Goal: Task Accomplishment & Management: Use online tool/utility

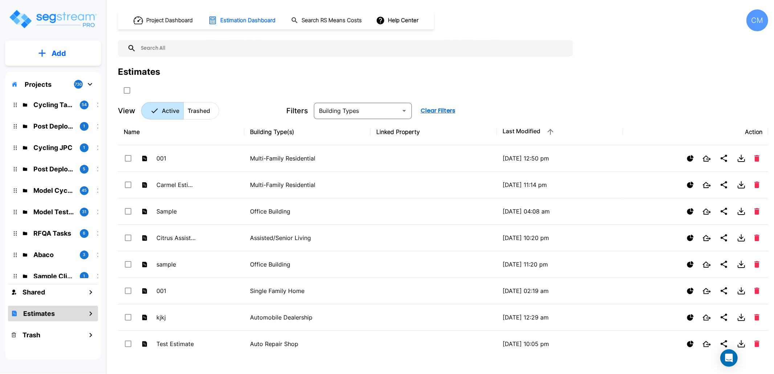
click at [749, 26] on div "CM" at bounding box center [757, 20] width 22 height 22
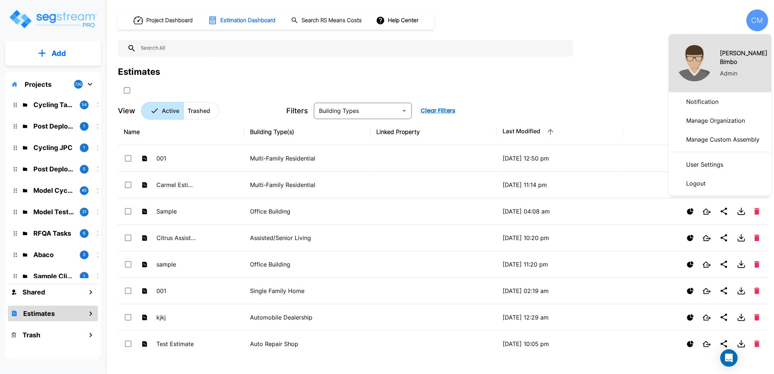
click at [723, 121] on p "Manage Organization" at bounding box center [715, 120] width 65 height 15
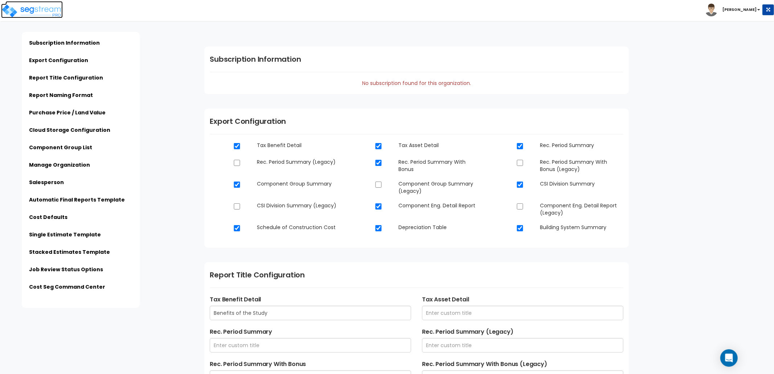
click at [60, 11] on img at bounding box center [32, 11] width 62 height 15
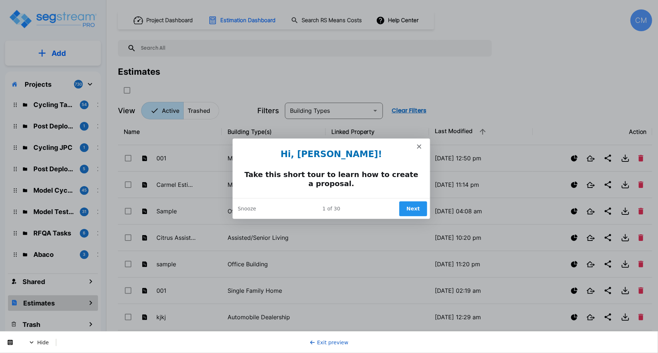
click at [423, 209] on button "Next" at bounding box center [412, 208] width 28 height 15
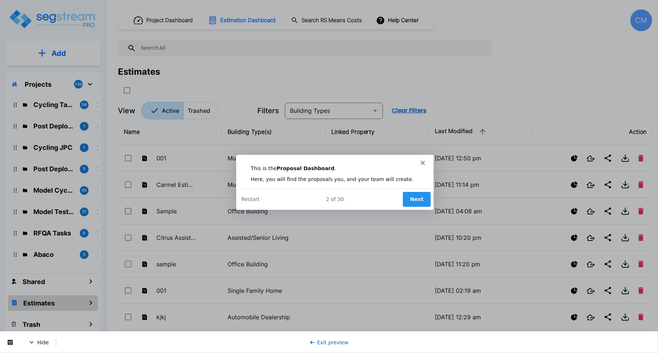
click at [414, 196] on button "Next" at bounding box center [416, 198] width 28 height 15
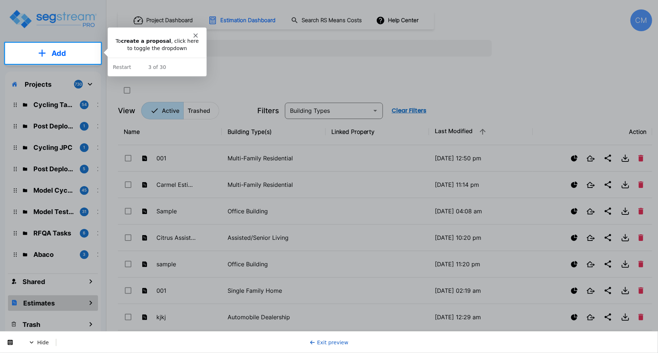
click at [57, 50] on p "Add" at bounding box center [59, 53] width 15 height 11
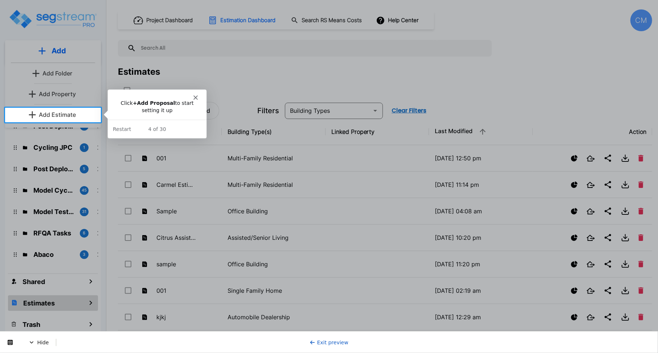
click at [53, 113] on p "Add Estimate" at bounding box center [57, 114] width 37 height 9
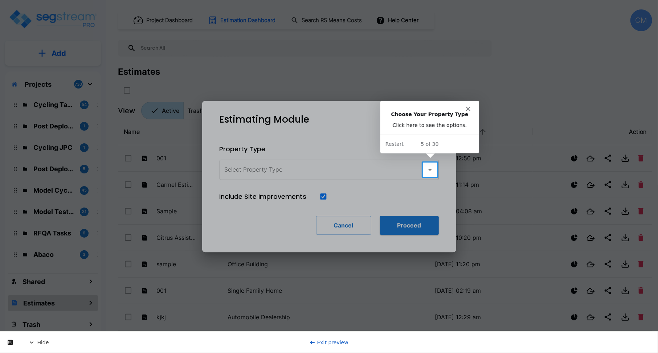
click at [430, 166] on icon "button" at bounding box center [430, 169] width 9 height 9
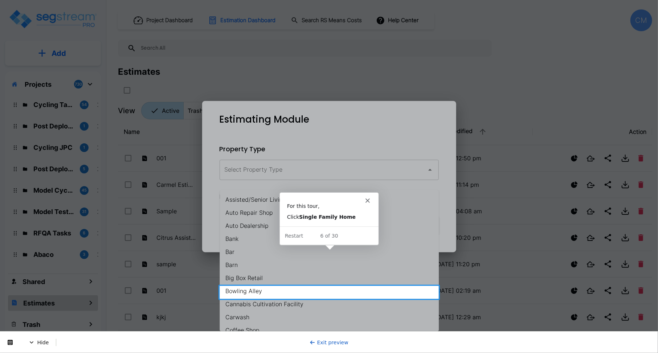
scroll to position [501, 0]
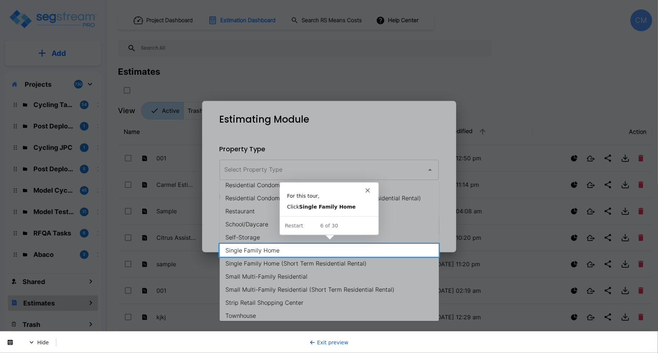
click at [246, 250] on li "Single Family Home" at bounding box center [329, 250] width 219 height 13
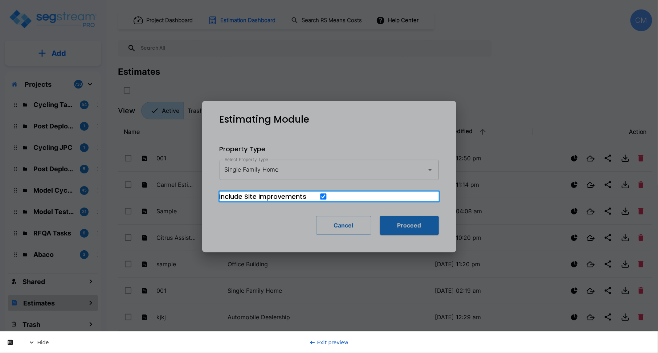
type input "Single Family Home"
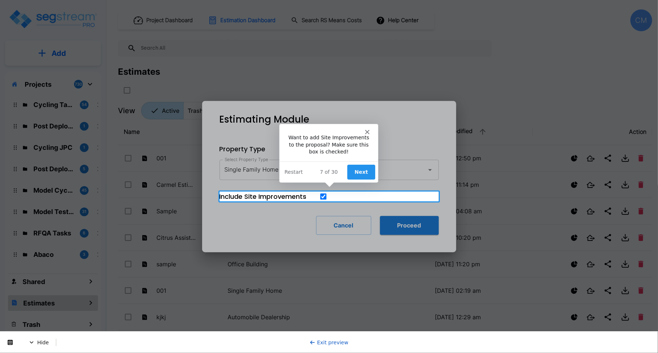
scroll to position [0, 0]
click at [356, 173] on button "Next" at bounding box center [361, 171] width 28 height 15
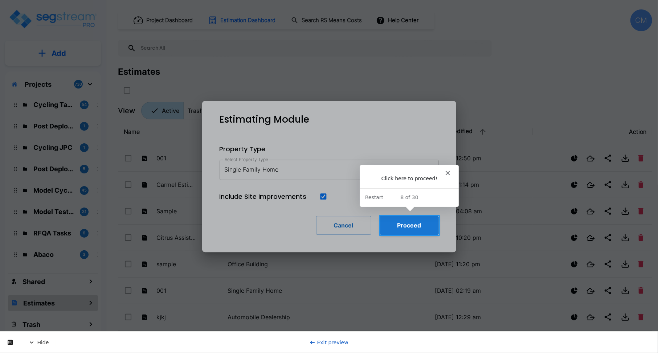
click at [411, 227] on button "Proceed" at bounding box center [409, 225] width 59 height 19
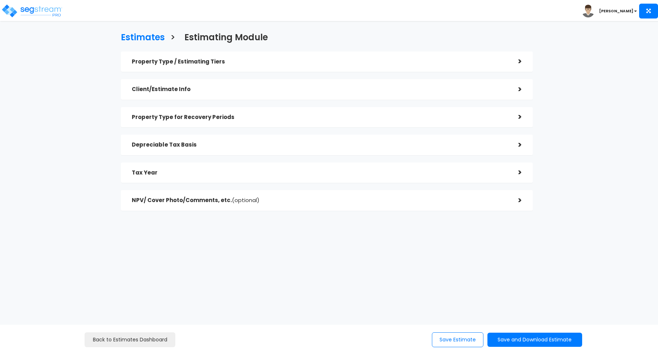
checkbox input "true"
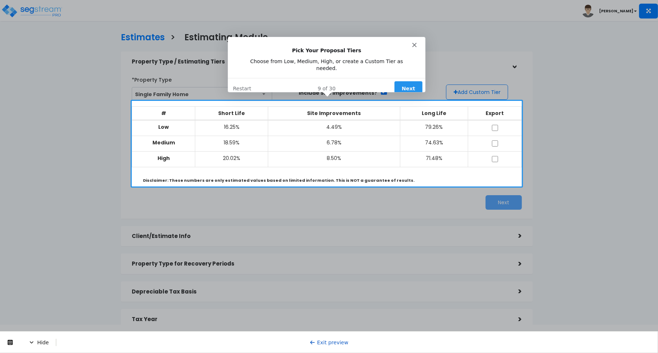
click at [402, 81] on button "Next" at bounding box center [408, 88] width 28 height 15
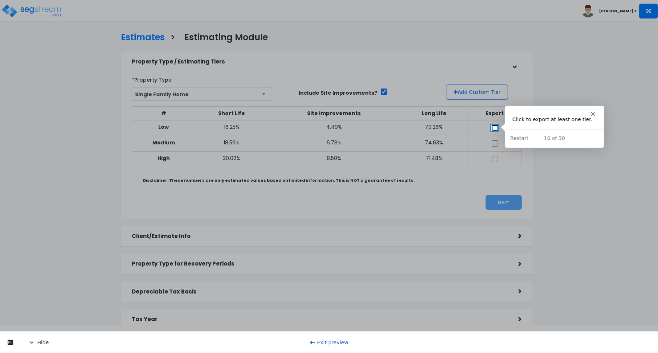
click at [495, 127] on input "checkbox" at bounding box center [494, 128] width 7 height 6
checkbox input "true"
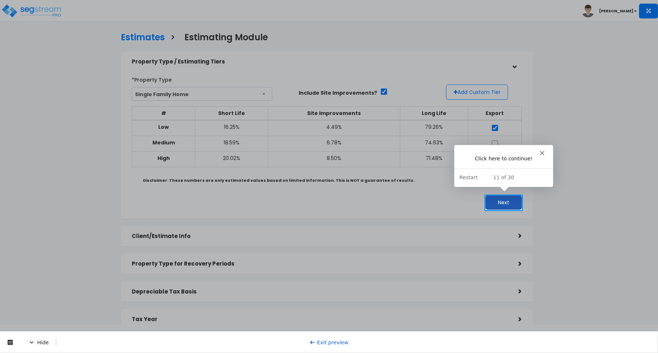
click at [508, 201] on button "Next" at bounding box center [504, 202] width 36 height 15
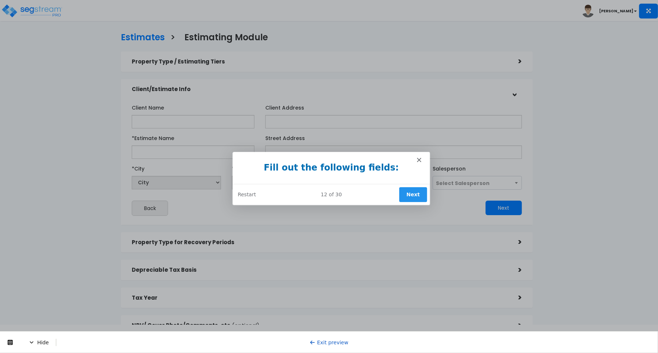
click at [411, 189] on button "Next" at bounding box center [412, 194] width 28 height 15
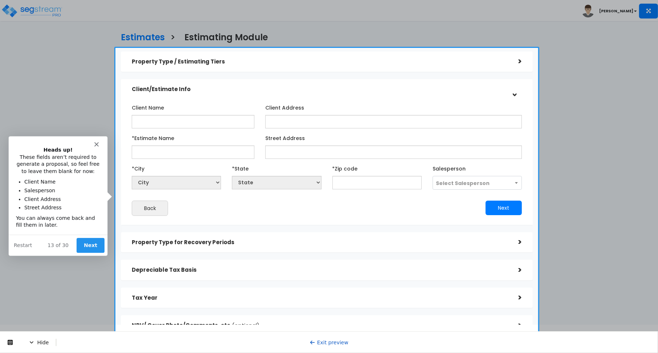
click at [95, 245] on button "Next" at bounding box center [90, 245] width 28 height 15
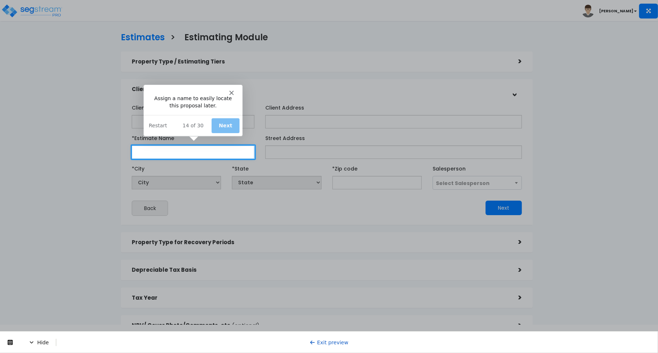
click at [156, 156] on input "*Estimate Name" at bounding box center [193, 152] width 123 height 13
type input "dsds"
click at [228, 119] on button "Next" at bounding box center [225, 125] width 28 height 15
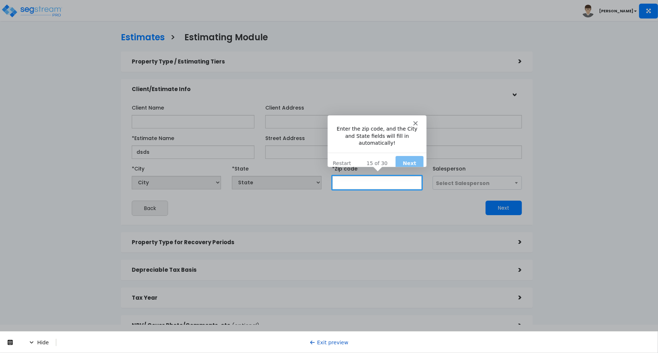
click at [368, 181] on input "text" at bounding box center [376, 182] width 89 height 13
type input "90250"
click at [412, 155] on button "Next" at bounding box center [409, 162] width 28 height 15
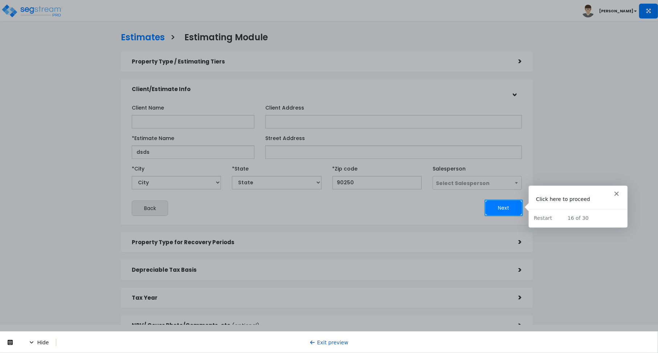
select select "CA"
click at [503, 213] on button "Next" at bounding box center [504, 208] width 36 height 15
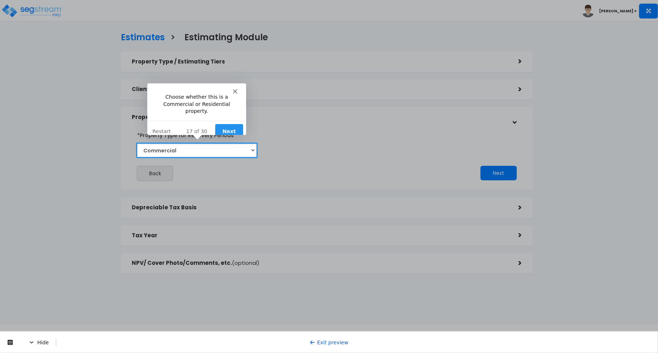
click at [232, 124] on button "Next" at bounding box center [228, 130] width 28 height 15
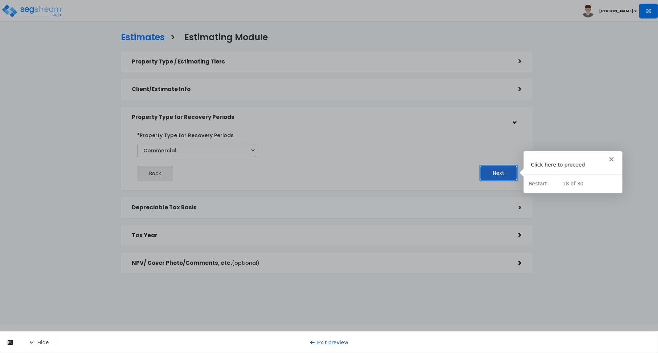
click at [508, 173] on button "Next" at bounding box center [498, 173] width 36 height 15
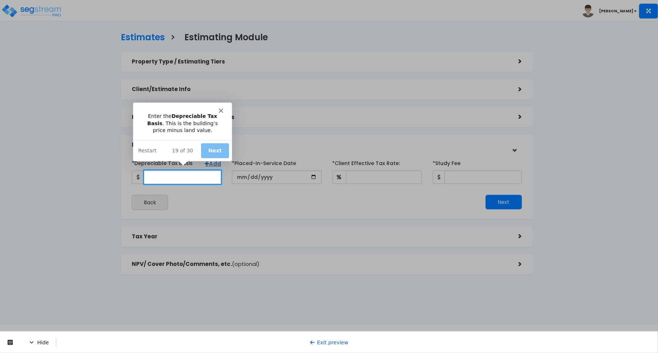
click at [181, 176] on input "*Depreciable Tax Basis" at bounding box center [182, 177] width 77 height 13
type input "123,456"
click at [208, 152] on button "Next" at bounding box center [214, 150] width 28 height 15
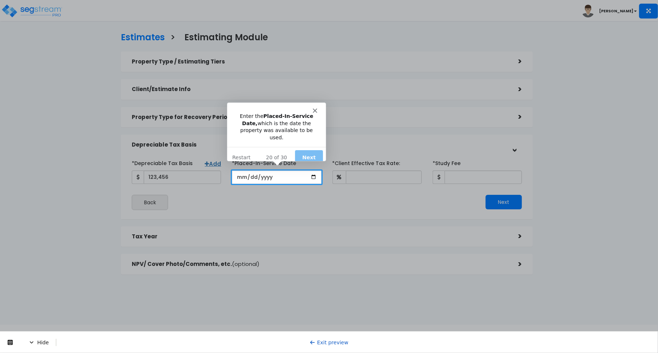
click at [312, 175] on input "date" at bounding box center [276, 177] width 89 height 13
type input "2025-09-01"
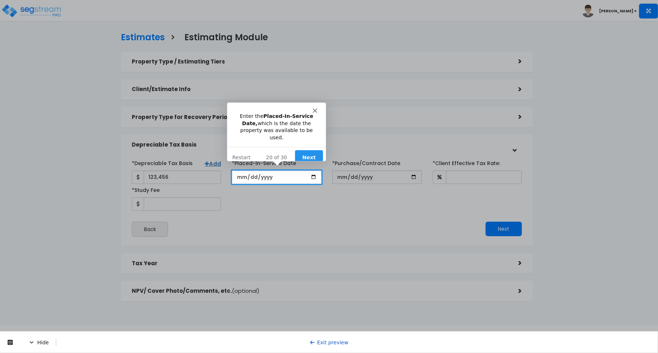
click at [308, 151] on button "Next" at bounding box center [309, 157] width 28 height 15
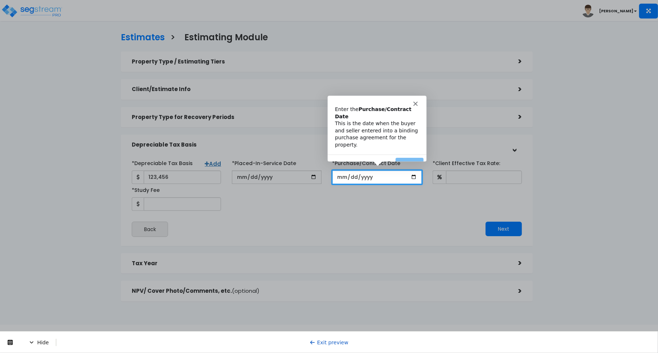
click at [339, 176] on input "*Purchase/Contract Date" at bounding box center [376, 177] width 89 height 13
type input "12025-11-11"
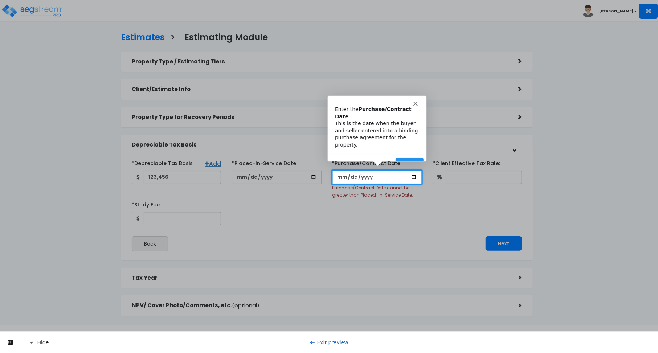
click at [348, 176] on input "*Purchase/Contract Date" at bounding box center [376, 177] width 89 height 13
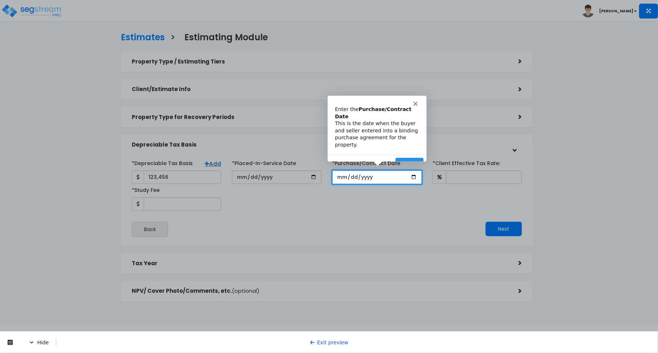
type input "12222-11-11"
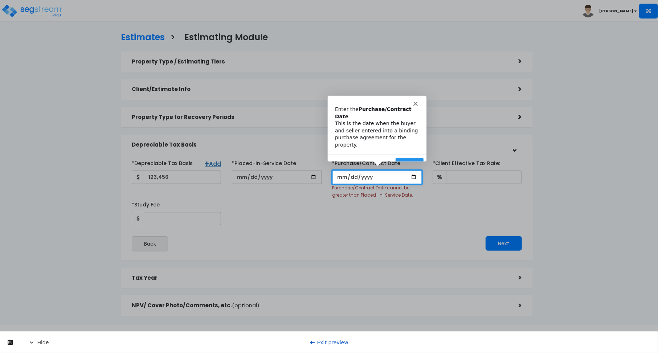
click at [344, 180] on input "*Purchase/Contract Date" at bounding box center [376, 177] width 89 height 13
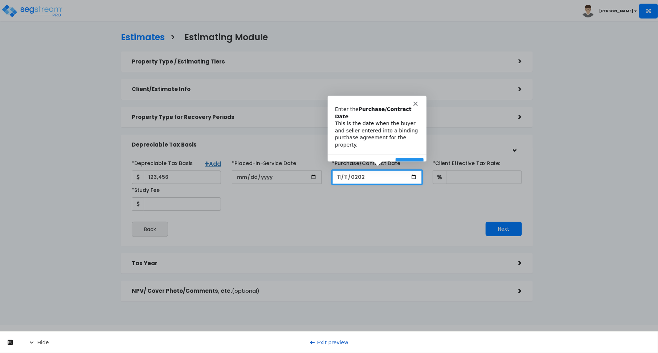
type input "2024-11-11"
click at [402, 157] on button "Next" at bounding box center [409, 164] width 28 height 15
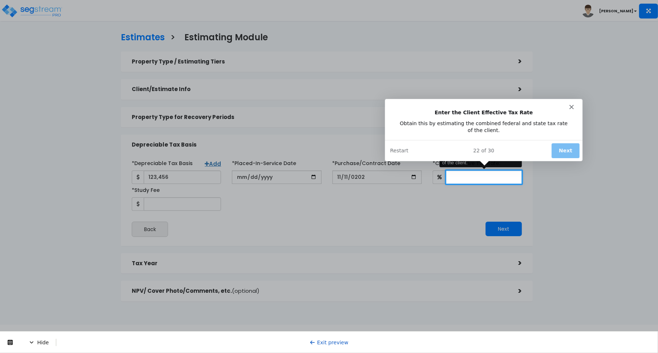
click at [476, 179] on input "*Client Effective Tax Rate:" at bounding box center [484, 177] width 76 height 13
type input "12"
drag, startPoint x: 560, startPoint y: 152, endPoint x: 520, endPoint y: 155, distance: 40.0
click at [544, 153] on div "22 of 30 Next Restart" at bounding box center [483, 150] width 197 height 21
click at [569, 150] on button "Next" at bounding box center [565, 150] width 28 height 15
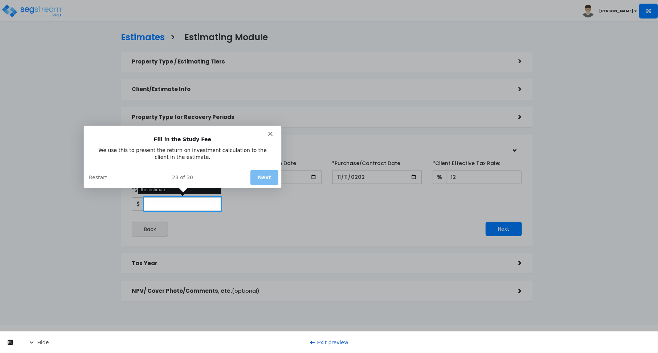
click at [172, 203] on input "*Study Fee" at bounding box center [182, 203] width 77 height 13
type input "3,000"
click at [264, 176] on button "Next" at bounding box center [264, 177] width 28 height 15
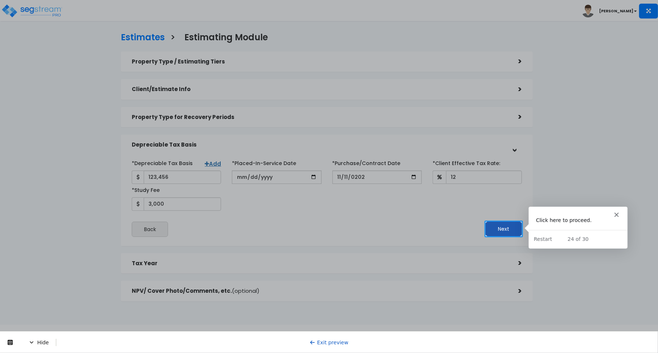
click at [500, 224] on button "Next" at bounding box center [504, 229] width 36 height 15
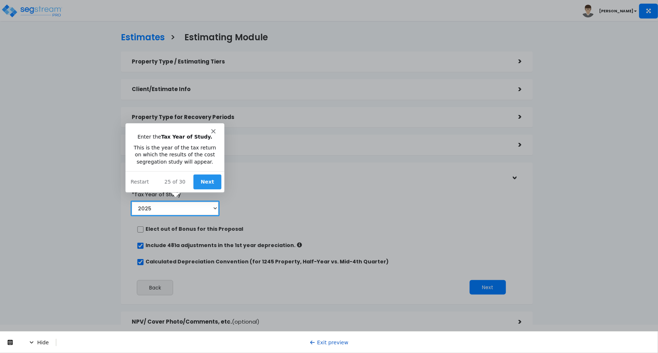
click at [208, 185] on button "Next" at bounding box center [207, 181] width 28 height 15
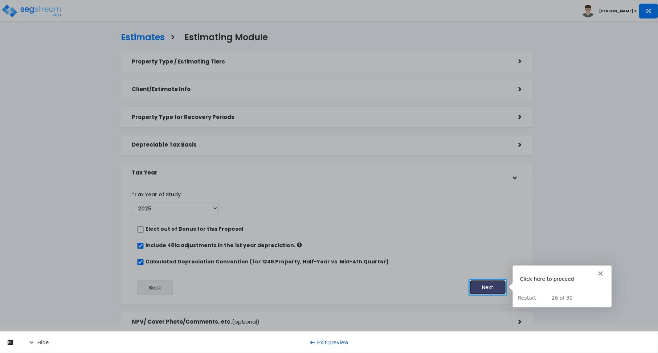
click at [474, 287] on button "Next" at bounding box center [488, 287] width 36 height 15
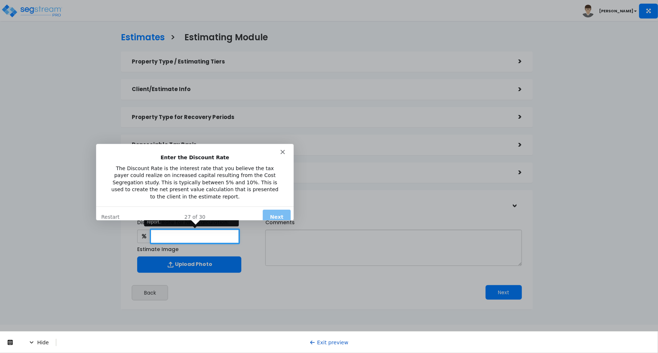
click at [189, 237] on input "text" at bounding box center [195, 236] width 88 height 13
type input "24"
click at [271, 212] on button "Next" at bounding box center [276, 216] width 28 height 15
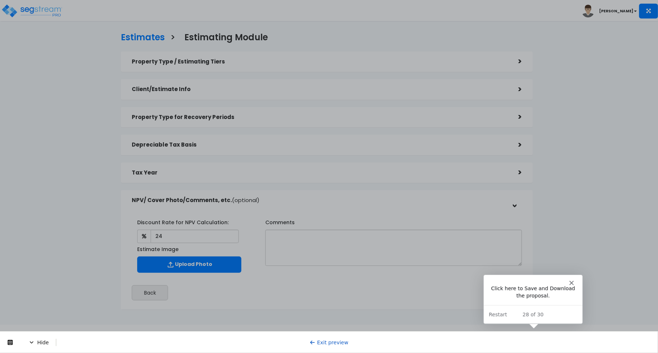
click at [531, 331] on div at bounding box center [329, 166] width 658 height 333
click at [529, 331] on div "Hide Exit preview" at bounding box center [329, 342] width 658 height 22
drag, startPoint x: 502, startPoint y: 331, endPoint x: 496, endPoint y: 331, distance: 5.8
click at [501, 331] on div "Hide Exit preview" at bounding box center [329, 342] width 658 height 22
click at [496, 331] on div "Hide Exit preview" at bounding box center [329, 342] width 658 height 22
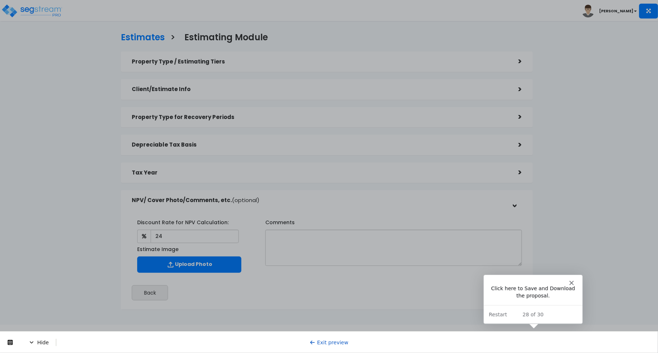
click at [490, 330] on div at bounding box center [329, 166] width 658 height 333
drag, startPoint x: 490, startPoint y: 330, endPoint x: 523, endPoint y: 328, distance: 33.4
click at [490, 330] on div at bounding box center [329, 166] width 658 height 333
click at [530, 328] on div at bounding box center [329, 166] width 658 height 333
click at [531, 328] on div at bounding box center [329, 166] width 658 height 333
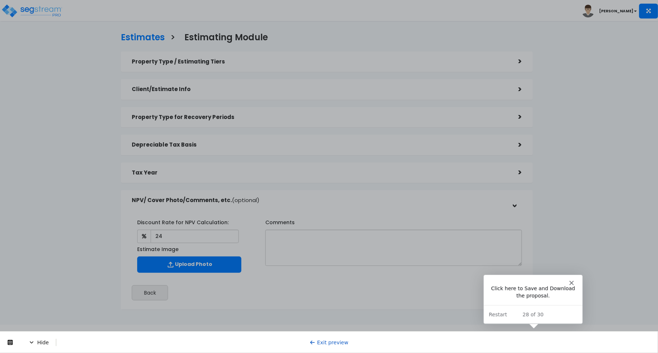
click at [527, 325] on div at bounding box center [532, 301] width 99 height 52
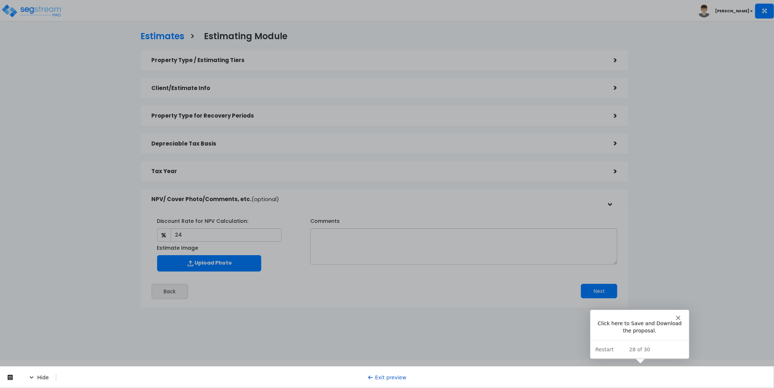
click at [35, 353] on span "Hide" at bounding box center [43, 376] width 28 height 7
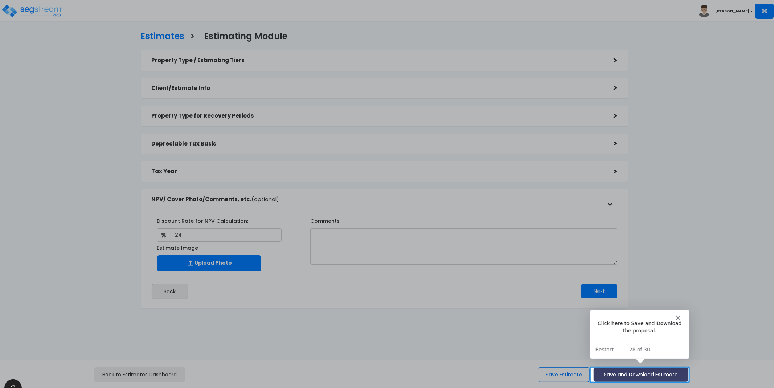
click at [613, 353] on button "Save and Download Estimate" at bounding box center [641, 375] width 95 height 14
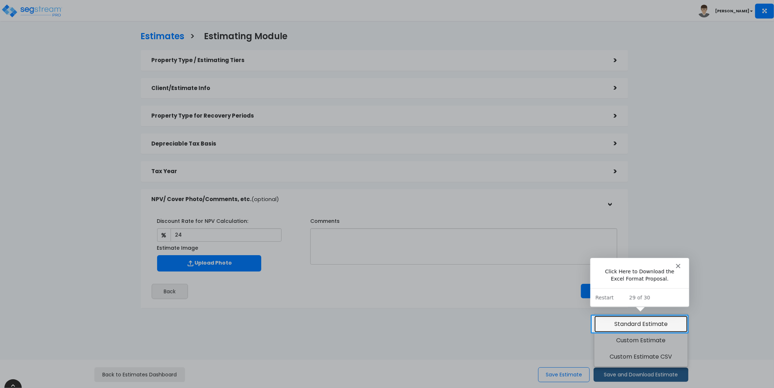
click at [613, 320] on link "Standard Estimate" at bounding box center [640, 324] width 93 height 17
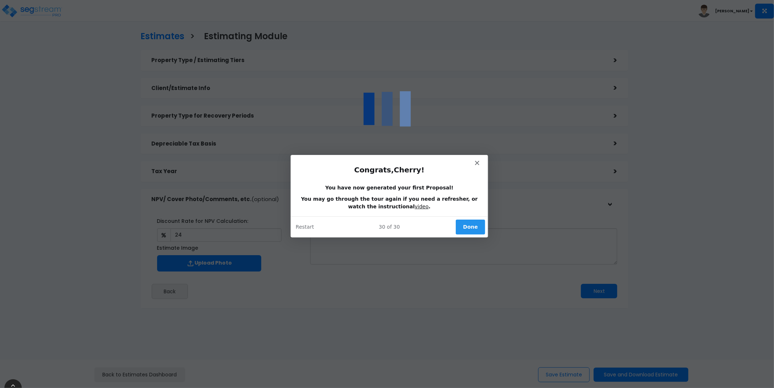
click at [454, 220] on div "30 of 30 Done Restart" at bounding box center [388, 226] width 197 height 21
click at [467, 226] on button "Done" at bounding box center [469, 226] width 29 height 15
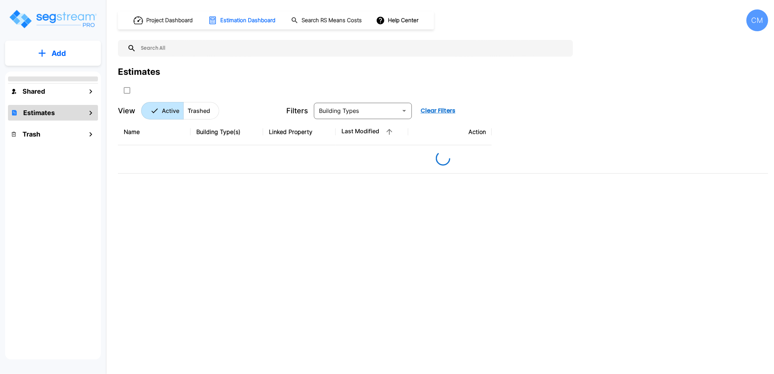
click at [68, 57] on button "Add" at bounding box center [53, 53] width 96 height 21
click at [70, 111] on p "Add Estimate" at bounding box center [57, 114] width 37 height 9
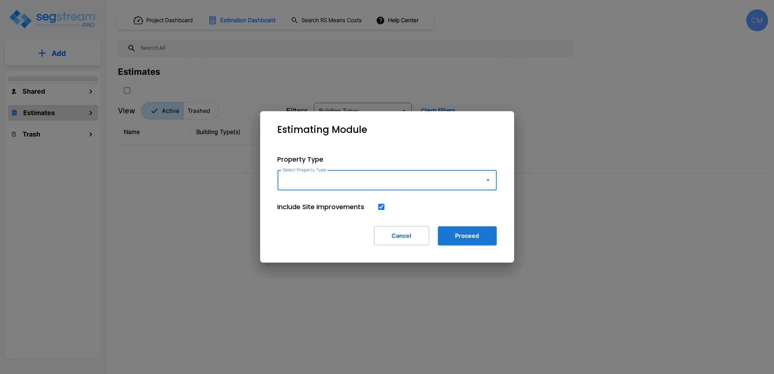
click at [303, 182] on input "Select Property Type" at bounding box center [379, 180] width 197 height 14
type input "single"
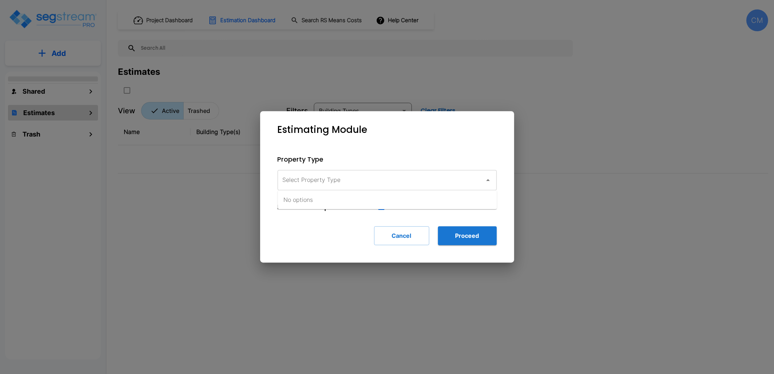
click at [318, 234] on div "Cancel Proceed" at bounding box center [387, 235] width 219 height 19
click at [408, 239] on button "Cancel" at bounding box center [401, 235] width 55 height 19
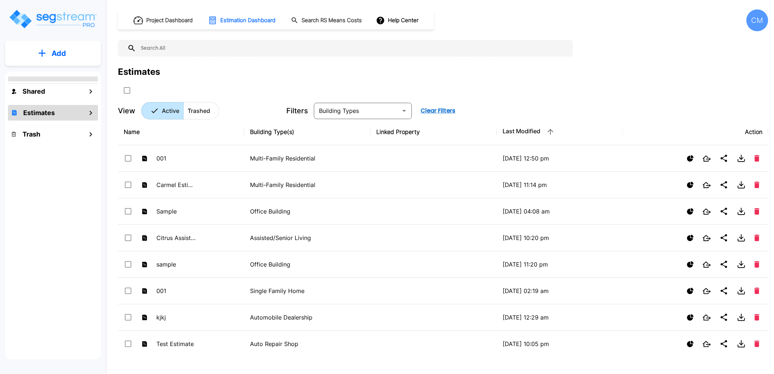
click at [67, 51] on button "Add" at bounding box center [53, 53] width 96 height 21
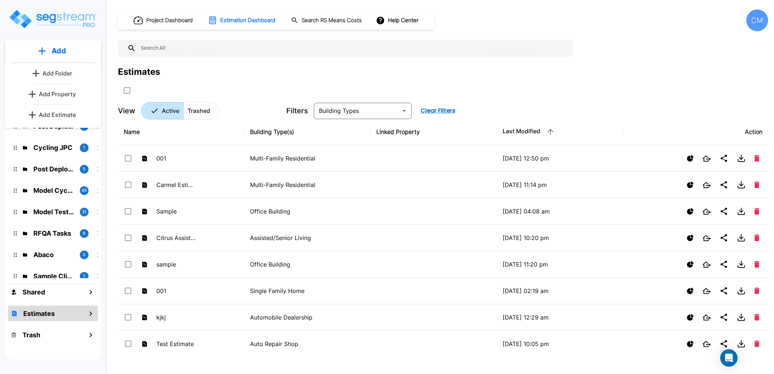
click at [62, 116] on p "Add Estimate" at bounding box center [57, 114] width 37 height 9
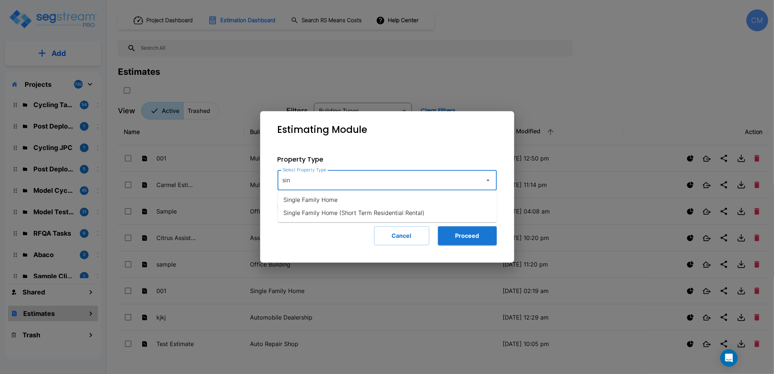
click at [304, 199] on li "Single Family Home" at bounding box center [387, 199] width 219 height 13
type input "Single Family Home"
click at [452, 237] on button "Proceed" at bounding box center [467, 235] width 59 height 19
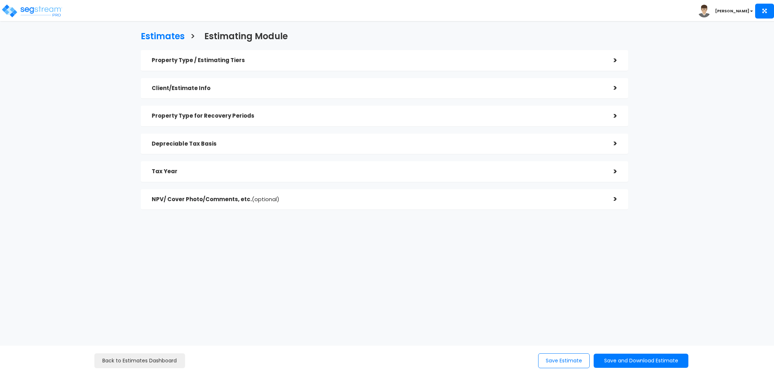
checkbox input "true"
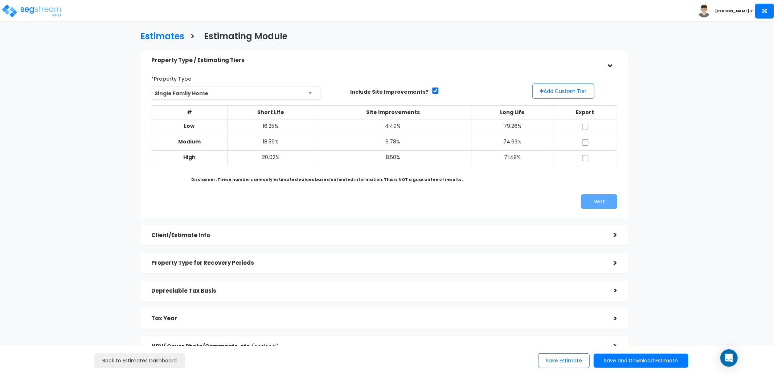
scroll to position [62, 0]
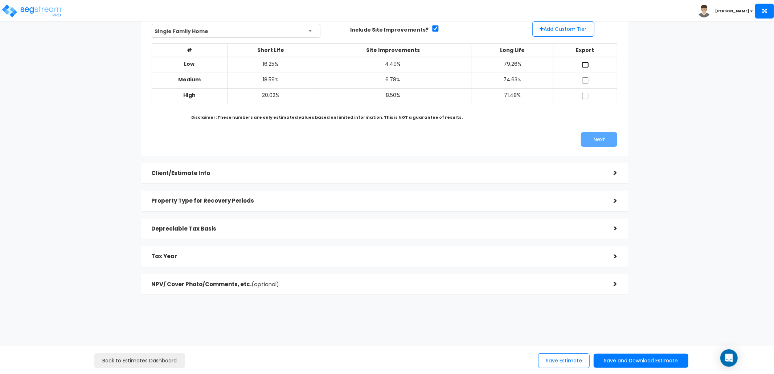
click at [587, 67] on input "checkbox" at bounding box center [585, 65] width 7 height 6
checkbox input "true"
click at [598, 138] on button "Next" at bounding box center [599, 139] width 36 height 15
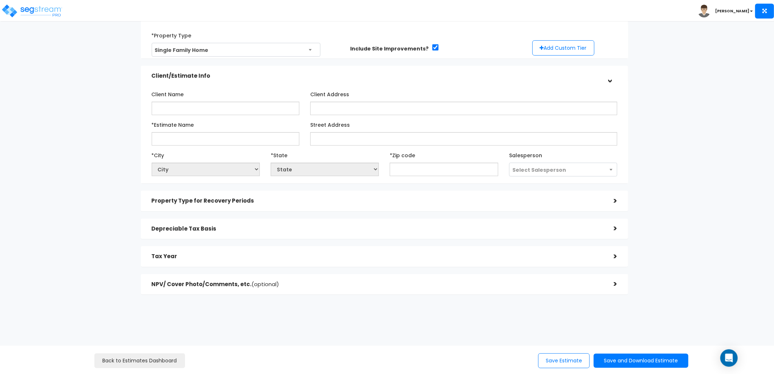
scroll to position [41, 0]
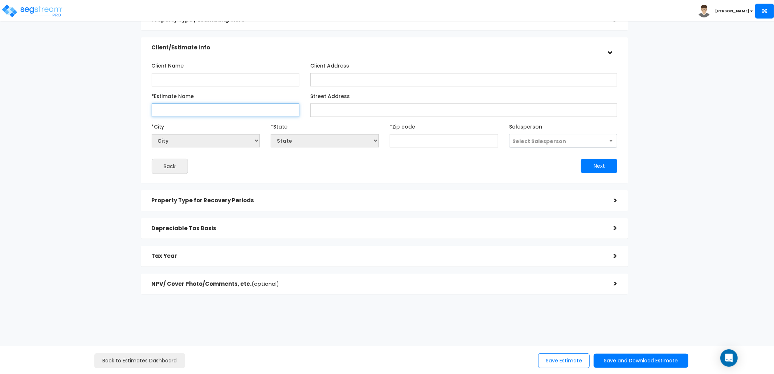
click at [227, 113] on input "*Estimate Name" at bounding box center [226, 109] width 148 height 13
type input ";k;"
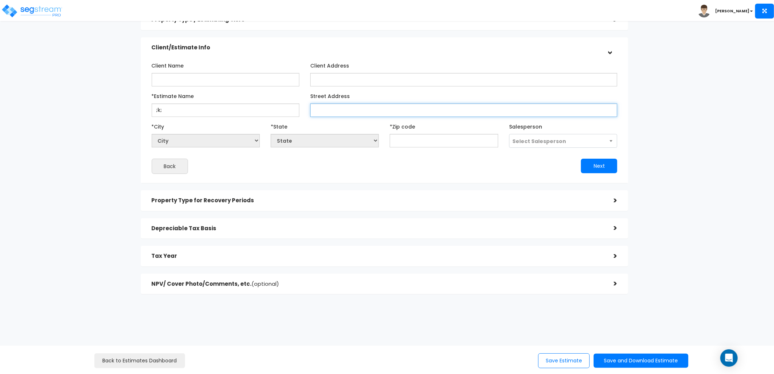
click at [349, 110] on input "Street Address" at bounding box center [463, 109] width 307 height 13
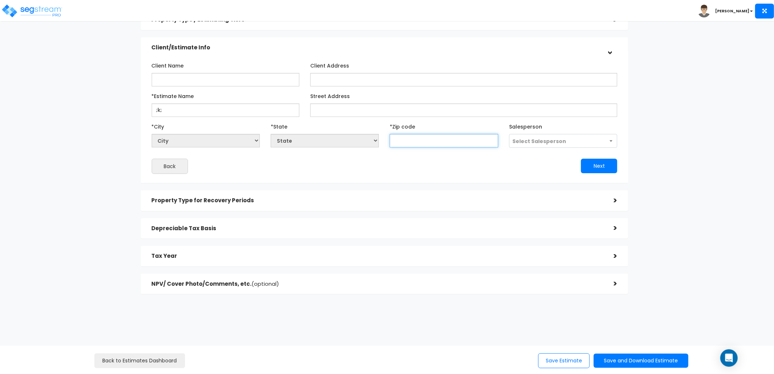
click at [408, 146] on input "text" at bounding box center [444, 140] width 108 height 13
type input "90250"
click at [607, 167] on button "Next" at bounding box center [599, 166] width 36 height 15
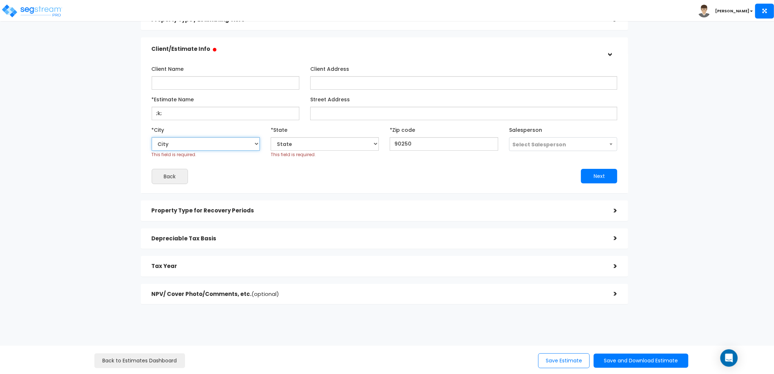
click at [192, 142] on select "City" at bounding box center [206, 143] width 108 height 13
click at [393, 142] on input "90250" at bounding box center [444, 143] width 108 height 13
click at [451, 153] on div "*City City This field is required. *State State AB AK" at bounding box center [384, 141] width 477 height 34
select select "CA"
click at [441, 179] on div "Next" at bounding box center [503, 176] width 238 height 15
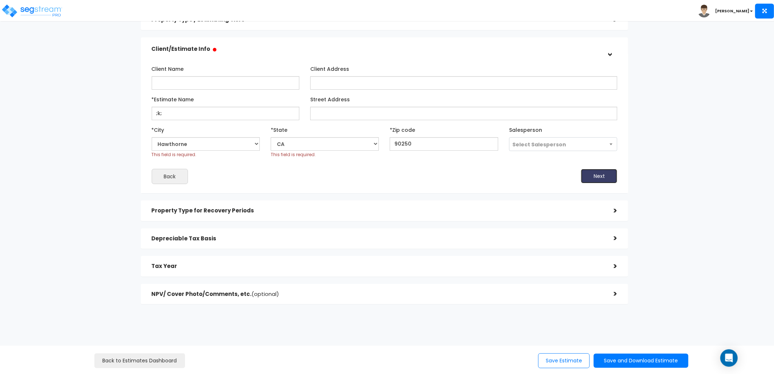
click at [601, 176] on button "Next" at bounding box center [599, 176] width 36 height 15
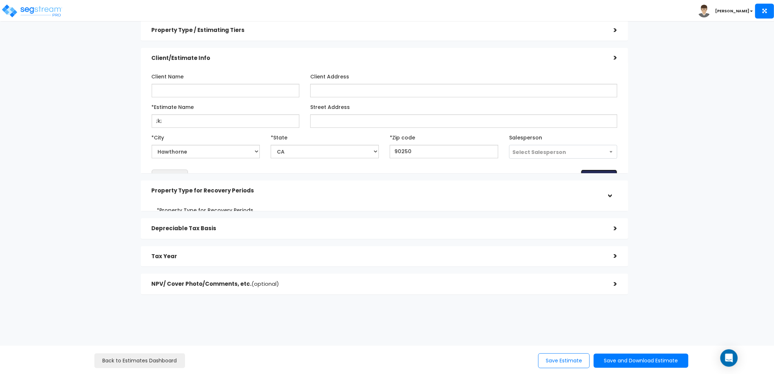
scroll to position [0, 0]
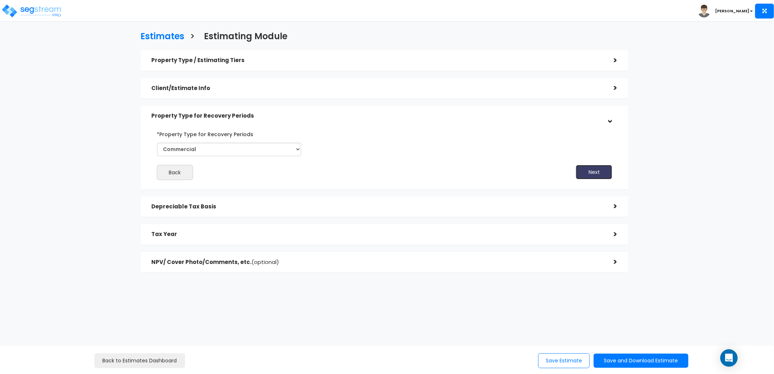
click at [600, 172] on button "Next" at bounding box center [594, 172] width 36 height 15
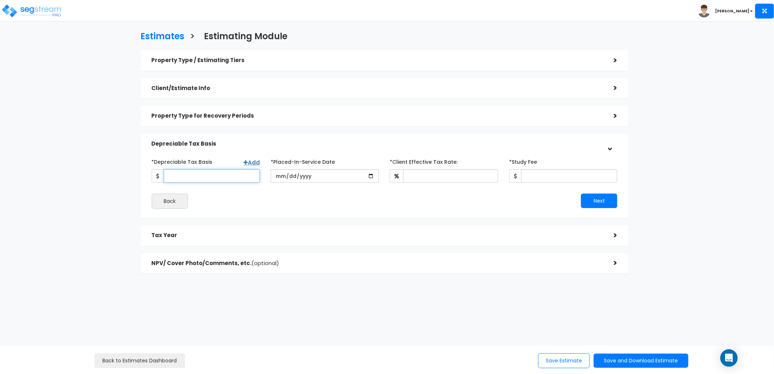
click at [231, 176] on input "*Depreciable Tax Basis" at bounding box center [212, 175] width 96 height 13
type input "212,424"
click at [370, 174] on input "date" at bounding box center [325, 175] width 108 height 13
type input "2025-09-04"
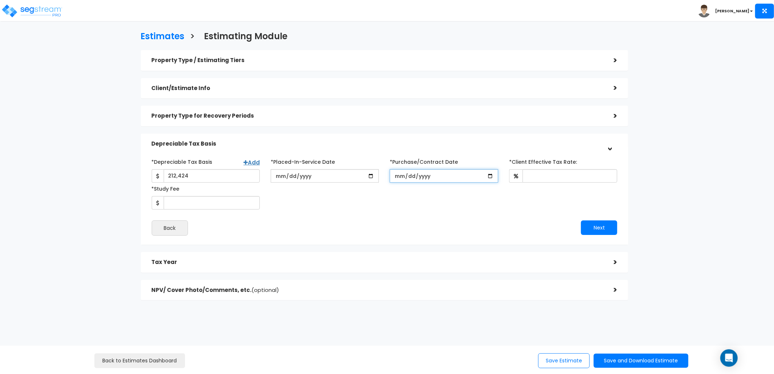
click at [488, 177] on input "*Purchase/Contract Date" at bounding box center [444, 175] width 108 height 13
type input "2025-09-01"
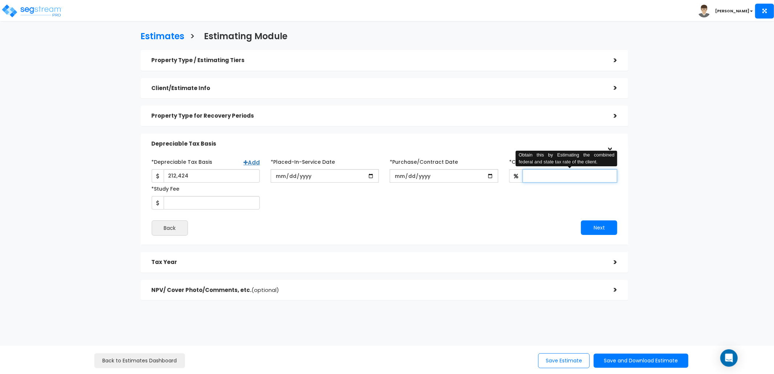
click at [548, 173] on input "*Client Effective Tax Rate:" at bounding box center [570, 175] width 95 height 13
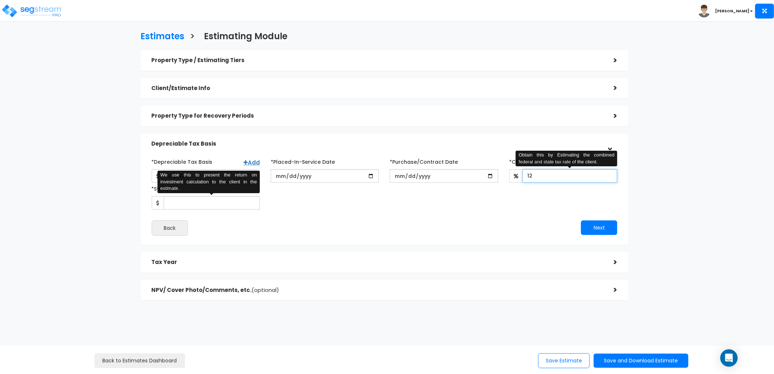
type input "12"
click at [207, 202] on input "*Study Fee" at bounding box center [212, 202] width 96 height 13
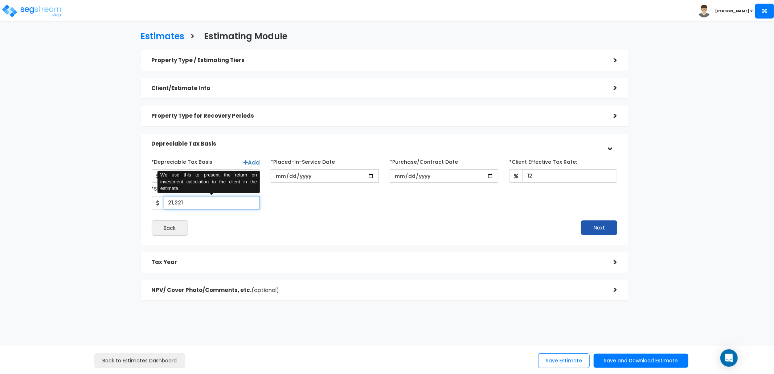
type input "21,221"
click at [591, 227] on button "Next" at bounding box center [599, 227] width 36 height 15
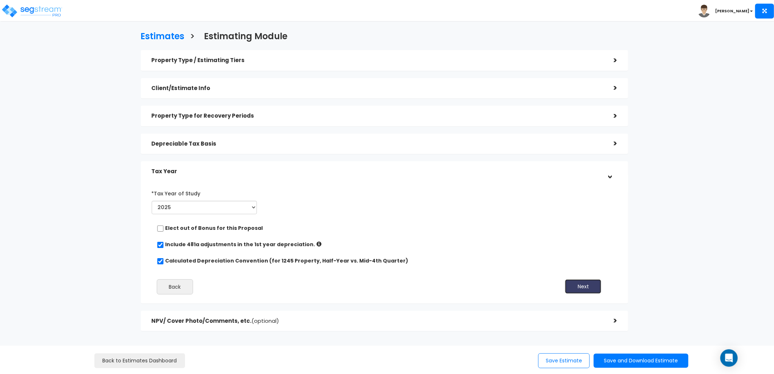
click at [584, 291] on button "Next" at bounding box center [583, 286] width 36 height 15
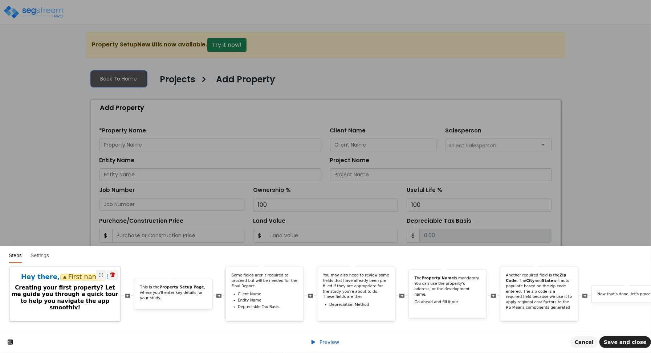
click at [48, 284] on h2 "Creating your first property? Let me guide you through a quick tour to help you…" at bounding box center [64, 297] width 111 height 27
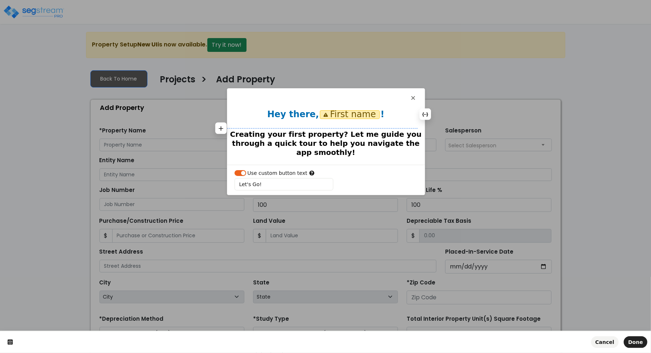
click at [307, 133] on h2 "Creating your first property? Let me guide you through a quick tour to help you…" at bounding box center [325, 143] width 197 height 27
click at [632, 338] on button "Done" at bounding box center [635, 342] width 24 height 12
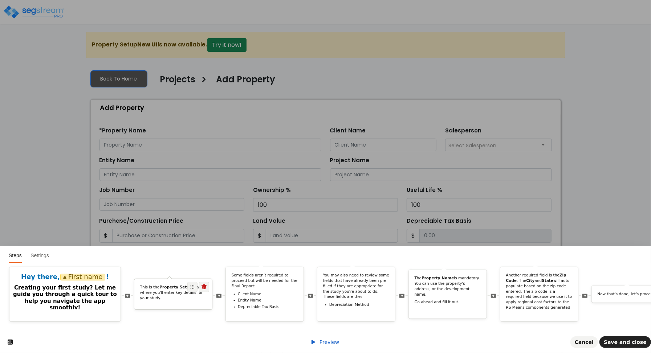
click at [147, 285] on p "This is the Property Setup Page , where you'll enter key details for your study." at bounding box center [173, 293] width 66 height 16
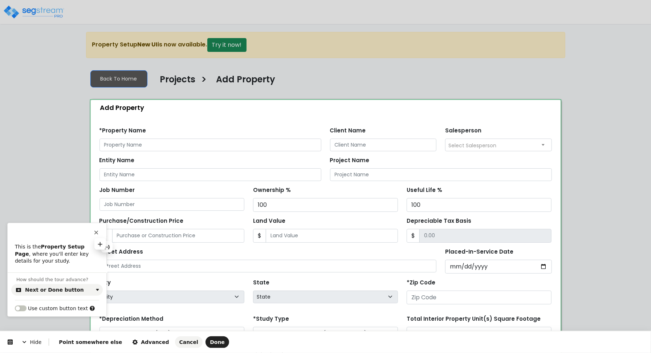
click at [46, 249] on b "Property Setup Page" at bounding box center [50, 250] width 71 height 13
click at [46, 246] on b "Property Setup Page" at bounding box center [50, 250] width 71 height 13
click at [45, 257] on p "This is the Property Setup Page , where you'll enter key details for your study." at bounding box center [57, 253] width 84 height 21
drag, startPoint x: 58, startPoint y: 246, endPoint x: 38, endPoint y: 247, distance: 20.0
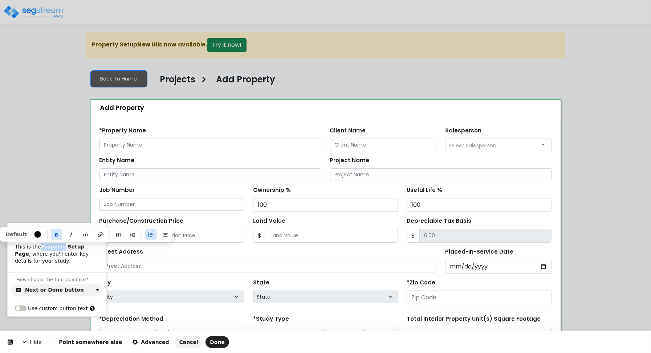
click at [38, 247] on b "Property Setup Page" at bounding box center [50, 250] width 71 height 13
click at [210, 343] on span "Done" at bounding box center [217, 342] width 15 height 6
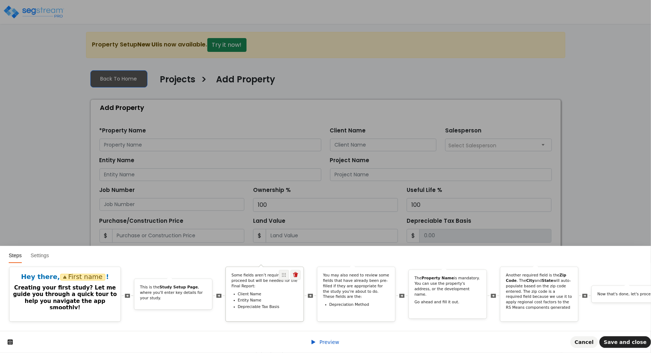
click at [255, 311] on li "Placed-in-Service Date" at bounding box center [268, 313] width 60 height 5
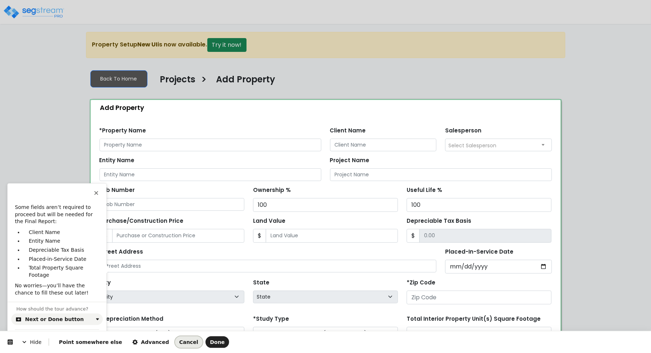
click at [179, 344] on span "Cancel" at bounding box center [188, 342] width 19 height 6
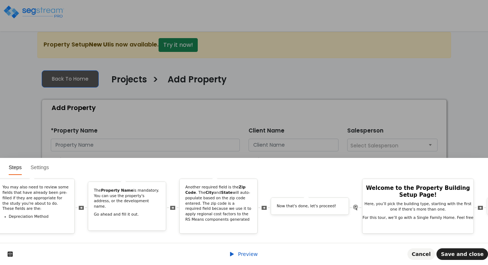
scroll to position [0, 328]
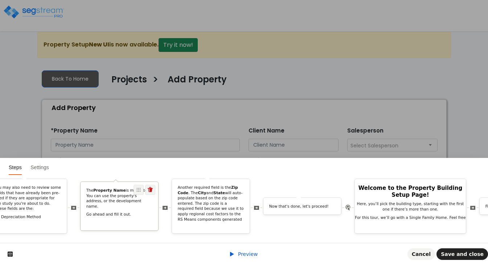
click at [113, 212] on p "Go ahead and fill it out." at bounding box center [119, 214] width 66 height 5
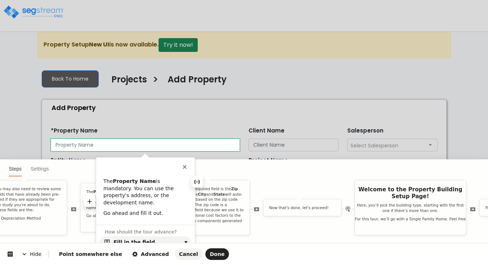
scroll to position [0, 0]
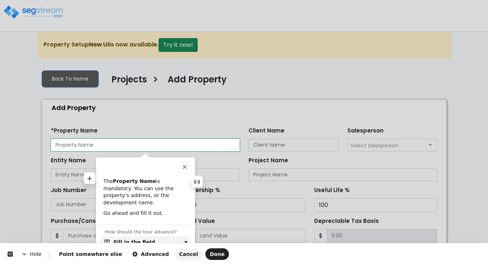
click at [120, 179] on b "Property Name" at bounding box center [134, 181] width 43 height 6
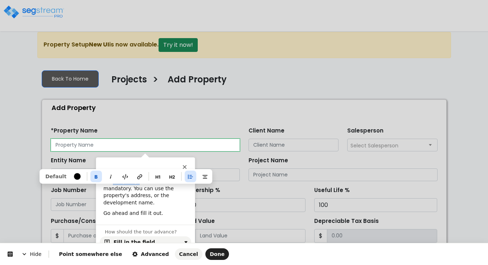
click at [120, 179] on b "Property Name" at bounding box center [134, 181] width 43 height 6
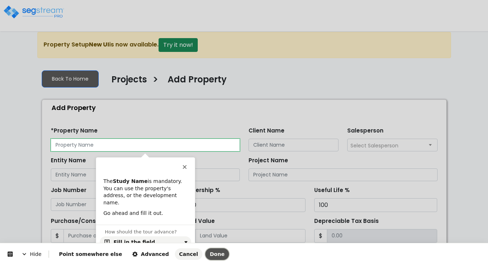
click at [210, 254] on span "Done" at bounding box center [217, 254] width 15 height 6
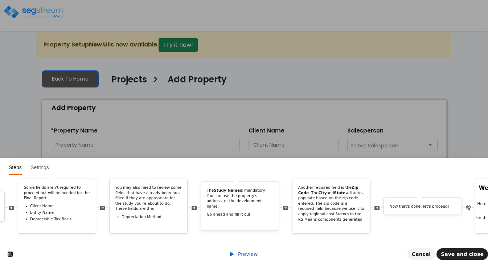
scroll to position [0, 210]
click at [314, 214] on p "Another required field is the Zip Code . The City and State will auto-populate …" at bounding box center [329, 209] width 66 height 48
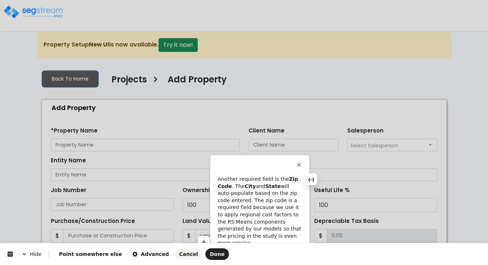
scroll to position [36, 0]
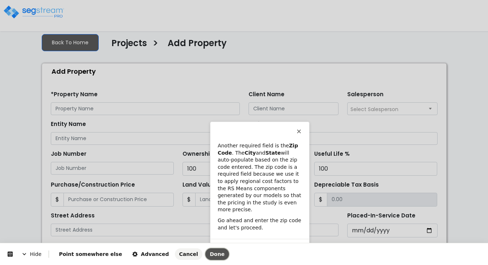
click at [210, 253] on span "Done" at bounding box center [217, 254] width 15 height 6
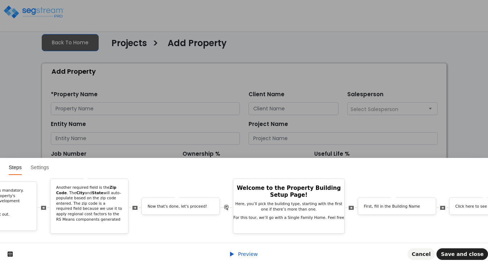
scroll to position [0, 451]
click at [291, 208] on div "Welcome to the Property Building Setup Page! Here, you’ll pick the building typ…" at bounding box center [287, 205] width 111 height 41
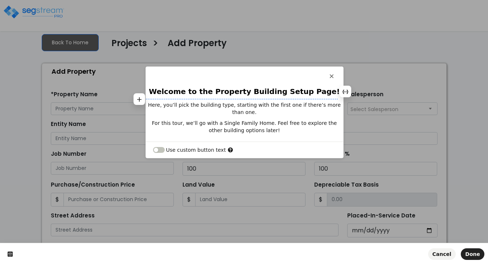
click at [231, 92] on h2 "Welcome to the Property Building Setup Page!" at bounding box center [244, 91] width 197 height 9
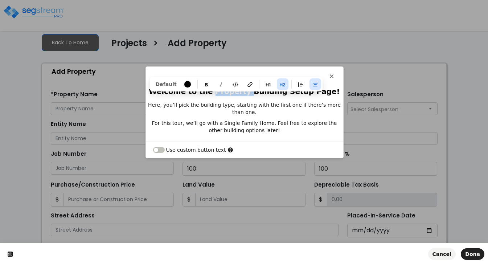
click at [231, 92] on h2 "Welcome to the Property Building Setup Page!" at bounding box center [244, 91] width 197 height 9
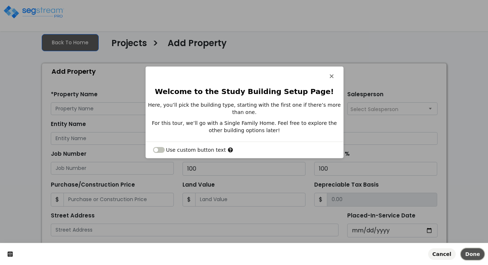
click at [469, 254] on span "Done" at bounding box center [472, 254] width 15 height 6
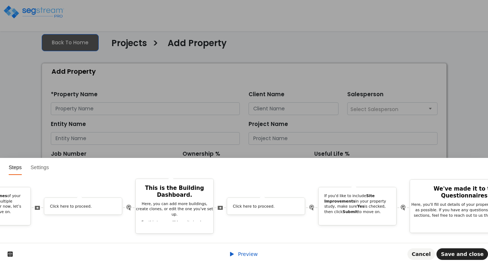
scroll to position [0, 1236]
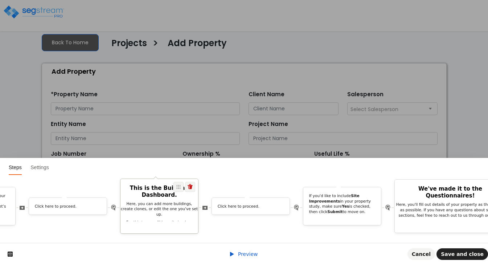
click at [171, 205] on p "Here, you can add more buildings, create clones, or edit the one you've set up." at bounding box center [159, 209] width 78 height 16
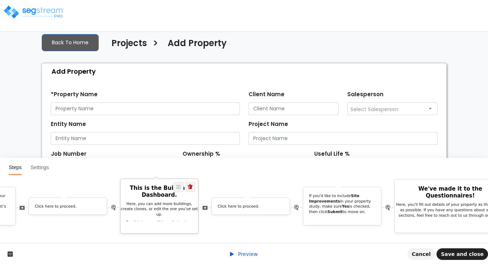
scroll to position [0, 0]
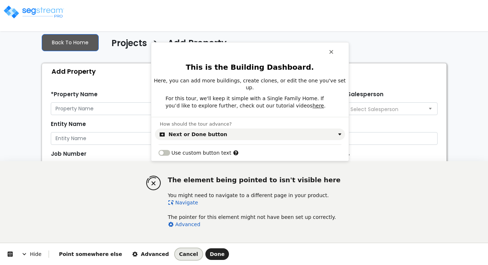
click at [179, 251] on span "Cancel" at bounding box center [188, 254] width 19 height 6
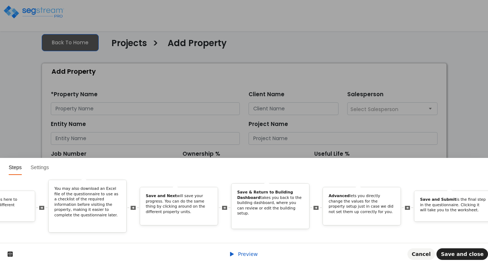
scroll to position [0, 1823]
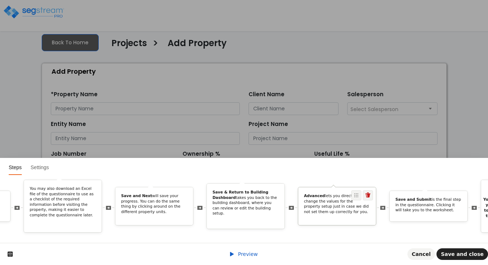
click at [333, 208] on p "Advanced lets you directly change the values for the property setup just in cas…" at bounding box center [337, 203] width 66 height 21
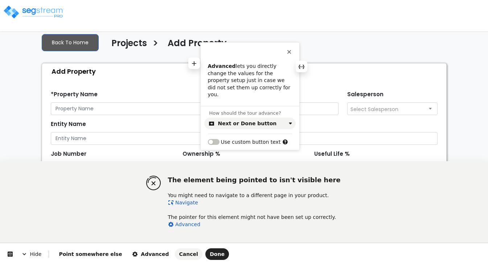
click at [254, 69] on p "Advanced lets you directly change the values for the property setup just in cas…" at bounding box center [250, 81] width 84 height 36
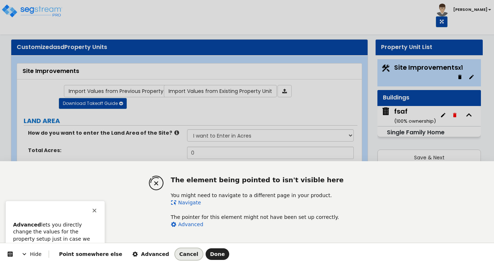
click at [179, 255] on span "Cancel" at bounding box center [188, 254] width 19 height 6
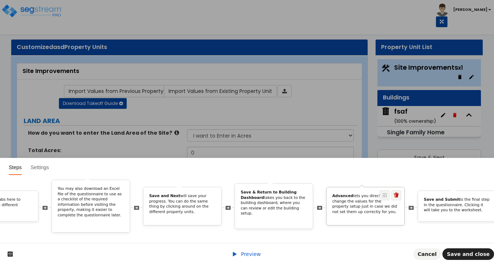
scroll to position [0, 1788]
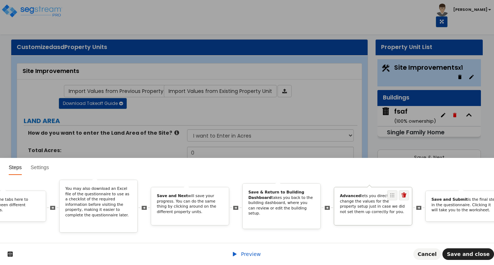
click at [353, 201] on p "Advanced lets you directly change the values for the property setup just in cas…" at bounding box center [373, 203] width 66 height 21
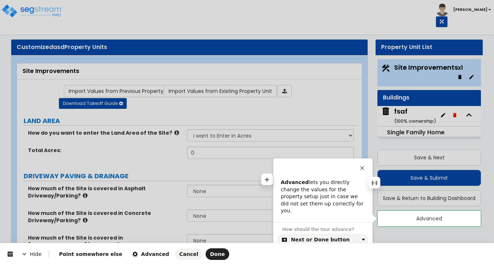
click at [324, 189] on p "Advanced lets you directly change the values for the property setup just in cas…" at bounding box center [322, 197] width 84 height 36
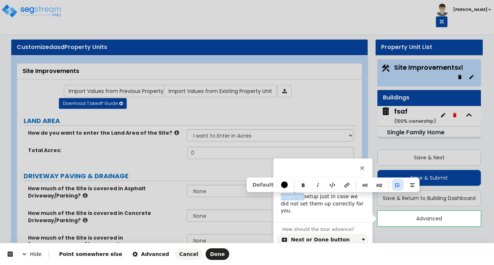
click at [324, 189] on p "Advanced lets you directly change the values for the property setup just in cas…" at bounding box center [322, 197] width 84 height 36
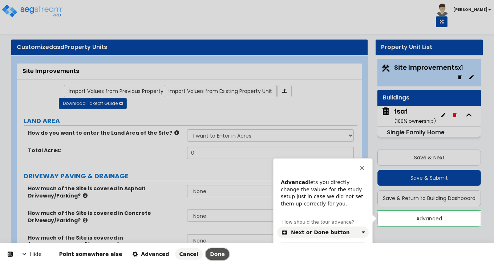
click at [205, 250] on button "Done" at bounding box center [217, 254] width 24 height 12
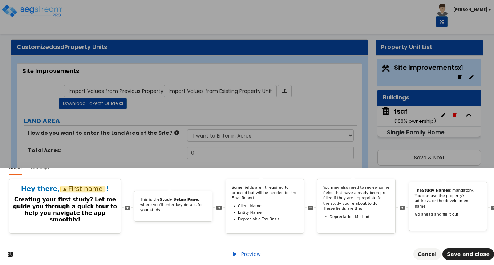
scroll to position [0, 2010]
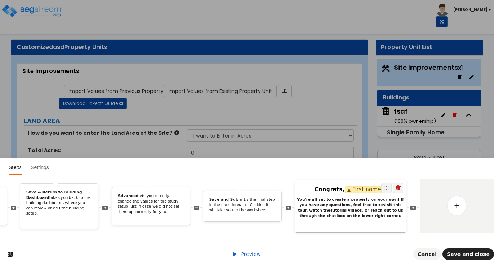
click at [359, 197] on b "You're all set to create a property on your own! If you have any questions, fee…" at bounding box center [350, 207] width 107 height 21
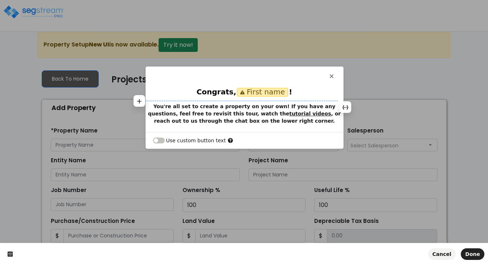
click at [212, 107] on b "You're all set to create a property on your own! If you have any questions, fee…" at bounding box center [245, 113] width 194 height 20
click at [473, 254] on span "Done" at bounding box center [472, 254] width 15 height 6
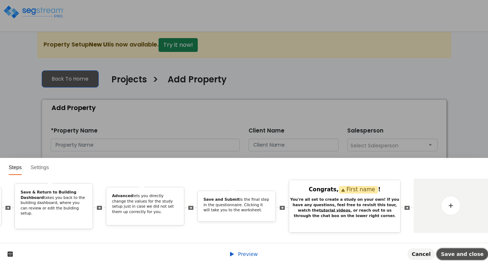
click at [470, 253] on span "Save and close" at bounding box center [462, 254] width 43 height 6
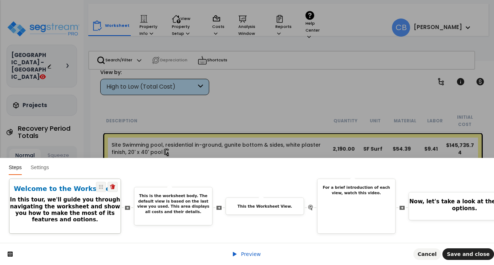
scroll to position [32, 0]
click at [80, 206] on h2 "In this tour, we'll guide you through navigating the worksheet and show you how…" at bounding box center [64, 209] width 111 height 27
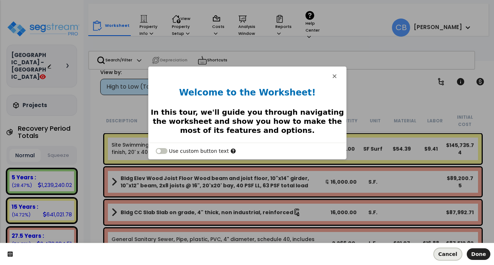
click at [454, 251] on span "Cancel" at bounding box center [447, 254] width 19 height 6
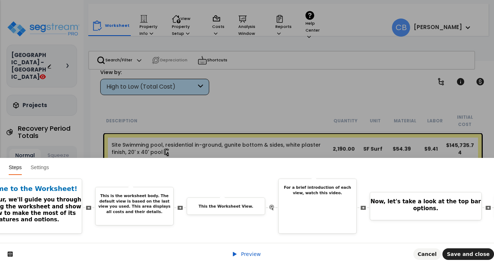
scroll to position [0, 49]
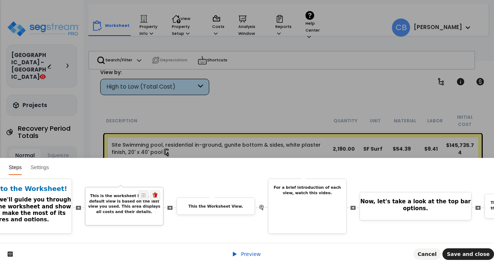
click at [99, 204] on p "This is the worksheet body. The default view is based on the last view you used…" at bounding box center [124, 203] width 78 height 21
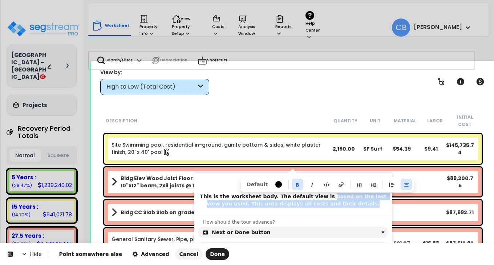
drag, startPoint x: 308, startPoint y: 196, endPoint x: 385, endPoint y: 201, distance: 77.8
click at [385, 201] on p "This is the worksheet body. The default view is based on the last view you used…" at bounding box center [292, 200] width 197 height 14
click at [353, 196] on b "This is the worksheet body. The default view is based on the last view you used…" at bounding box center [294, 199] width 188 height 13
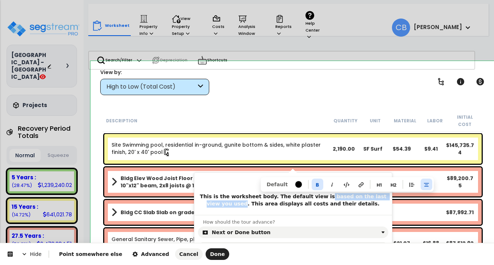
drag, startPoint x: 307, startPoint y: 197, endPoint x: 384, endPoint y: 198, distance: 76.9
click at [384, 198] on b "This is the worksheet body. The default view is based on the last view you used…" at bounding box center [294, 199] width 188 height 13
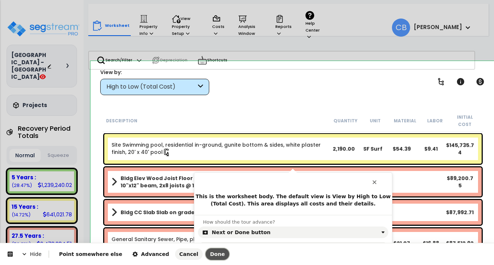
click at [210, 256] on span "Done" at bounding box center [217, 254] width 15 height 6
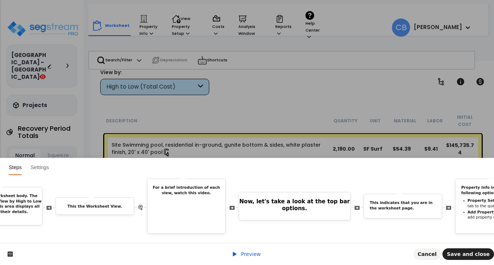
scroll to position [0, 172]
click at [170, 209] on div at bounding box center [185, 220] width 78 height 45
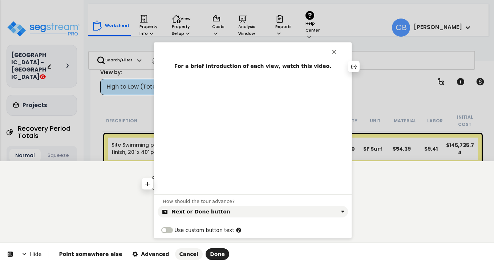
click at [199, 137] on div at bounding box center [252, 130] width 197 height 113
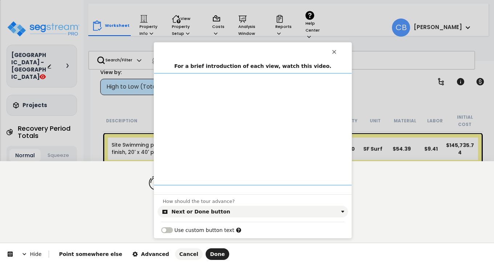
click at [196, 123] on div at bounding box center [252, 130] width 197 height 113
click at [211, 186] on div "For a brief introduction of each view, watch this video." at bounding box center [252, 128] width 197 height 131
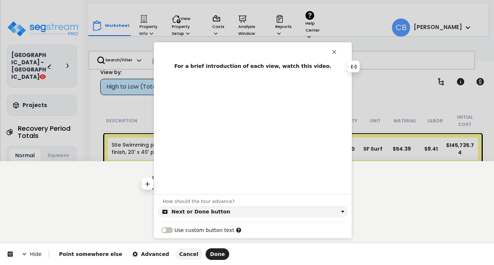
click at [241, 151] on div at bounding box center [252, 130] width 197 height 113
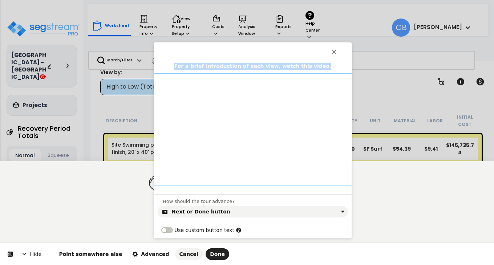
click at [241, 151] on div at bounding box center [252, 130] width 197 height 113
click at [163, 184] on div "For a brief introduction of each view, watch this video." at bounding box center [252, 128] width 197 height 131
click at [160, 186] on div "For a brief introduction of each view, watch this video." at bounding box center [252, 128] width 197 height 131
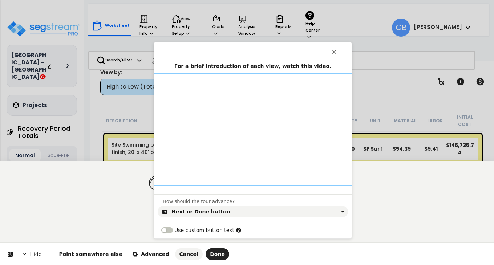
click at [166, 177] on div at bounding box center [252, 130] width 197 height 113
click at [171, 180] on div at bounding box center [252, 130] width 197 height 113
drag, startPoint x: 171, startPoint y: 180, endPoint x: 174, endPoint y: 184, distance: 4.7
click at [172, 181] on div at bounding box center [252, 130] width 197 height 113
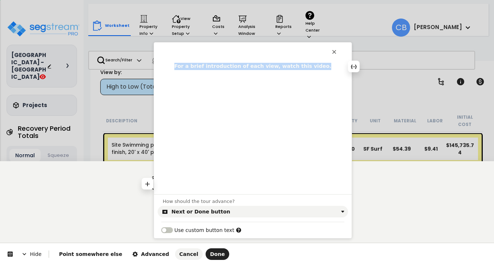
click at [174, 184] on div "For a brief introduction of each view, watch this video." at bounding box center [252, 125] width 197 height 124
click at [180, 175] on div at bounding box center [252, 130] width 197 height 113
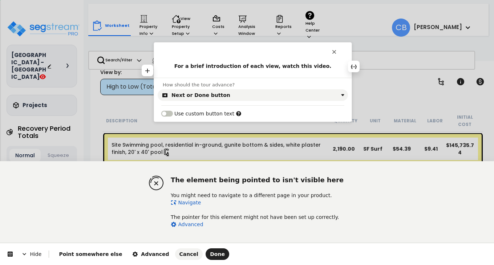
scroll to position [0, 0]
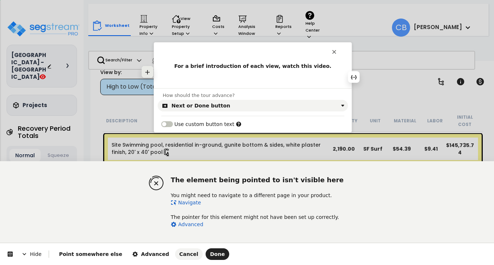
click at [151, 73] on button "button" at bounding box center [148, 72] width 12 height 12
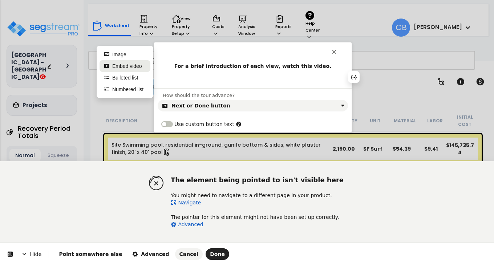
click at [133, 65] on button "Embed video" at bounding box center [124, 66] width 51 height 12
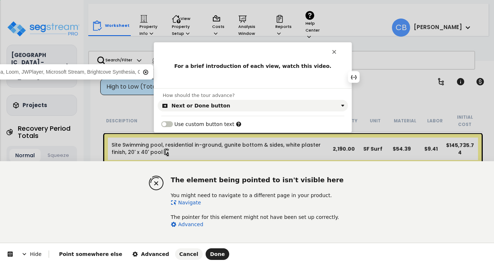
click at [127, 74] on input "text" at bounding box center [18, 71] width 242 height 11
type input "[URL][DOMAIN_NAME]"
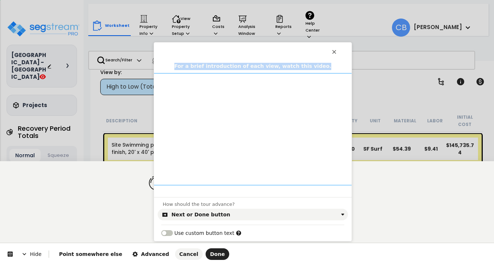
click at [261, 113] on div at bounding box center [252, 130] width 197 height 113
click at [255, 115] on div at bounding box center [252, 130] width 197 height 113
click at [253, 117] on div at bounding box center [252, 130] width 197 height 113
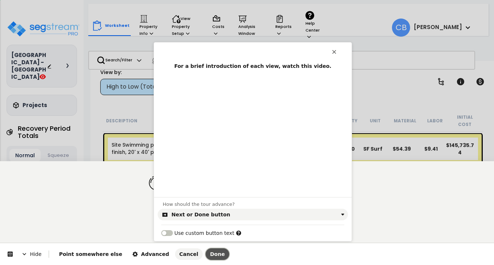
click at [205, 259] on button "Done" at bounding box center [217, 254] width 24 height 12
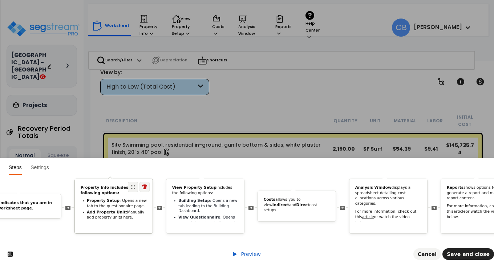
scroll to position [0, 552]
click at [173, 213] on ul "Building Setup : Opens a new tab leading to the Building Dashboard. View Questi…" at bounding box center [203, 216] width 66 height 37
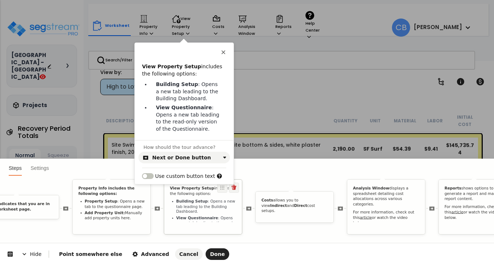
scroll to position [0, 0]
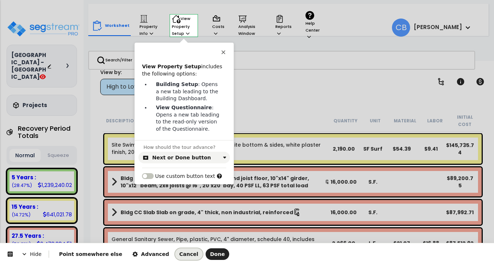
click at [179, 253] on span "Cancel" at bounding box center [188, 254] width 19 height 6
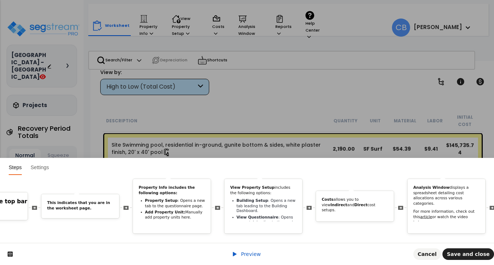
scroll to position [0, 573]
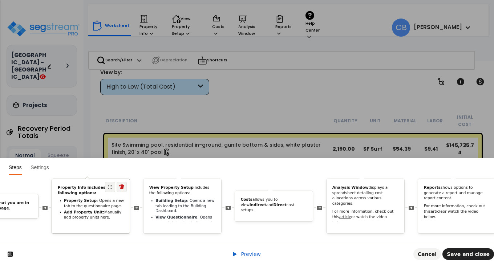
click at [95, 213] on li "Add Property Unit: Manually add property units here." at bounding box center [94, 215] width 60 height 10
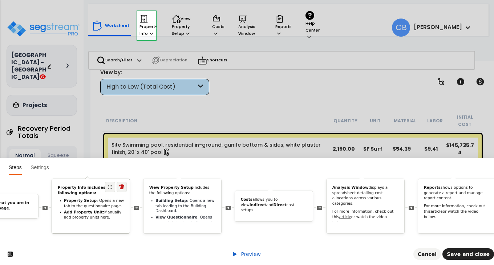
scroll to position [0, 0]
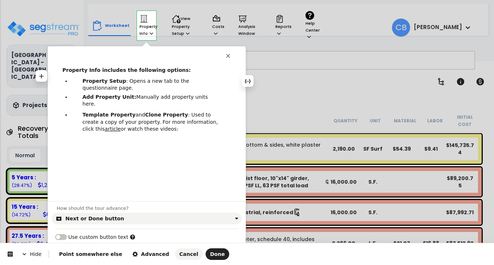
click at [92, 81] on b "Property Setup" at bounding box center [104, 81] width 44 height 6
click at [99, 94] on b "Add Property Unit:" at bounding box center [109, 97] width 54 height 6
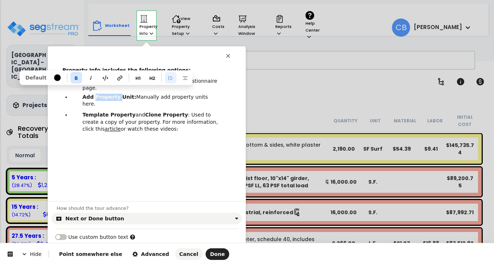
click at [99, 94] on b "Add Property Unit:" at bounding box center [109, 97] width 54 height 6
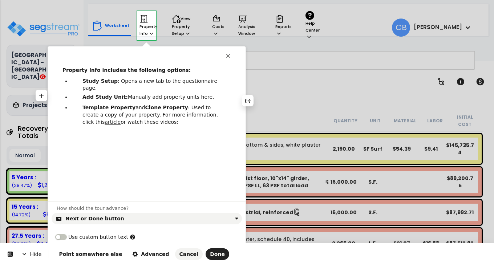
click at [116, 105] on b "Template Property" at bounding box center [108, 108] width 53 height 6
click at [149, 105] on b "Clone Property" at bounding box center [157, 108] width 43 height 6
click at [118, 105] on b "Template Study" at bounding box center [104, 108] width 45 height 6
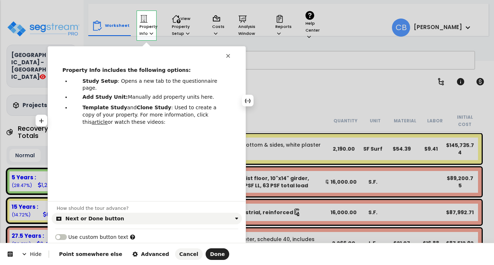
click at [105, 108] on p "Template Study and Clone Study : Used to create a copy of your property. For mo…" at bounding box center [150, 114] width 137 height 21
click at [108, 105] on b "Template Study" at bounding box center [104, 108] width 45 height 6
click at [112, 106] on p "Template Study and Clone Study : Used to create a copy of your worksheet. For m…" at bounding box center [150, 114] width 137 height 21
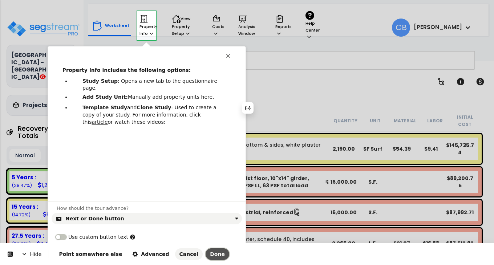
click at [210, 251] on span "Done" at bounding box center [217, 254] width 15 height 6
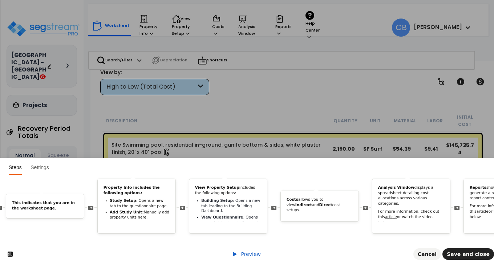
scroll to position [0, 529]
click at [136, 210] on b "Add Study Unit:" at bounding box center [124, 212] width 34 height 4
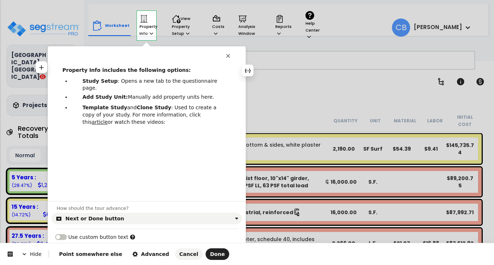
click at [73, 69] on b "Property Info includes the following options:" at bounding box center [126, 70] width 128 height 6
click at [210, 253] on span "Done" at bounding box center [217, 254] width 15 height 6
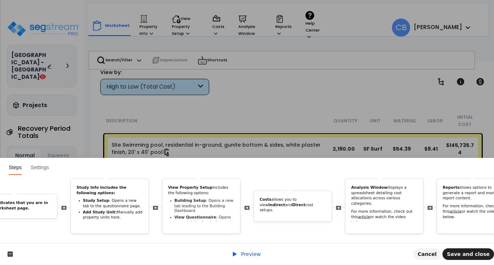
scroll to position [0, 571]
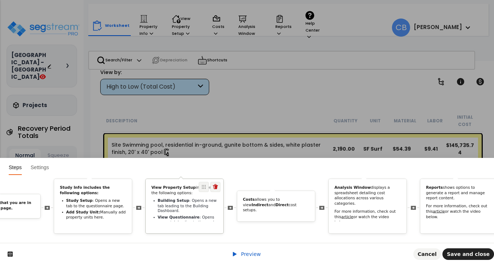
click at [167, 215] on b "View Questionnaire" at bounding box center [178, 217] width 42 height 4
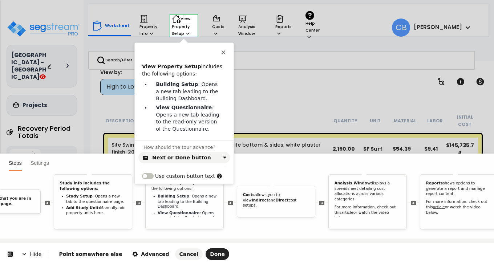
scroll to position [0, 0]
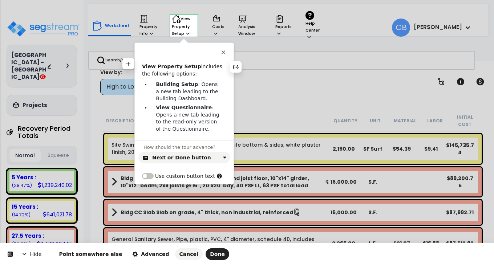
click at [159, 66] on b "View Property Setup" at bounding box center [171, 67] width 59 height 6
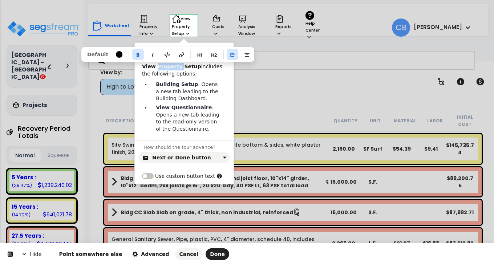
click at [159, 66] on b "View Property Setup" at bounding box center [171, 67] width 59 height 6
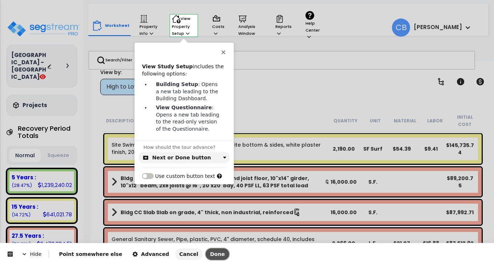
click at [205, 249] on button "Done" at bounding box center [217, 254] width 24 height 12
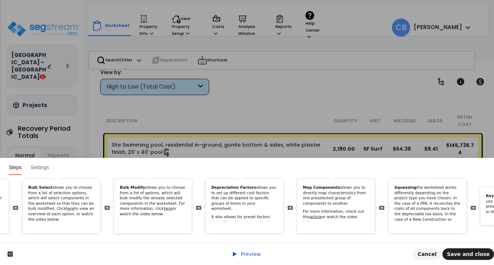
scroll to position [0, 1246]
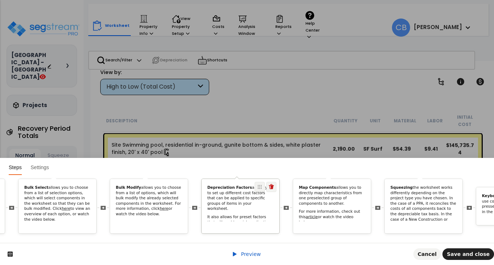
click at [245, 214] on p "It also allows for preset factors that will enable quick applications of preset…" at bounding box center [240, 224] width 66 height 21
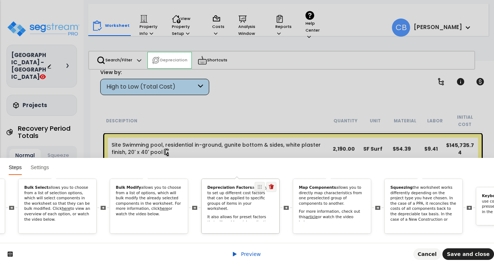
scroll to position [0, 0]
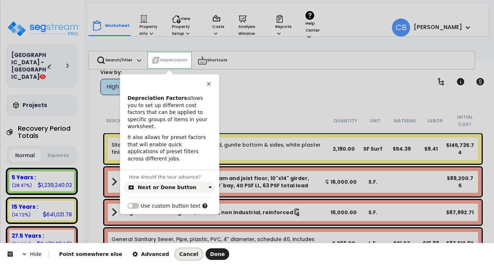
click at [179, 252] on span "Cancel" at bounding box center [188, 254] width 19 height 6
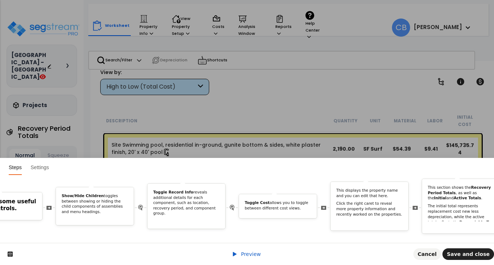
scroll to position [0, 1989]
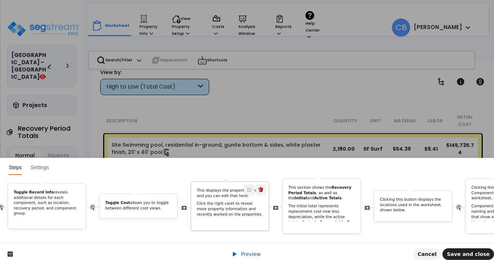
click at [244, 206] on p "Click the right caret to reveal more property information and recently worked o…" at bounding box center [230, 209] width 66 height 16
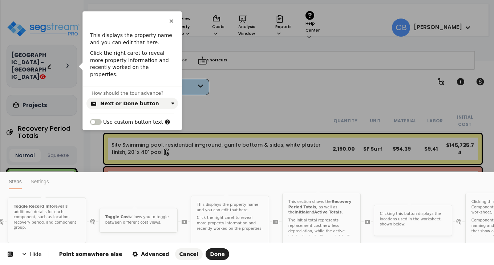
scroll to position [0, 0]
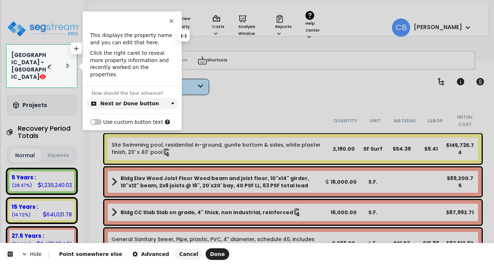
click at [135, 33] on p "This displays the property name and you can edit that here." at bounding box center [132, 39] width 84 height 14
click at [210, 254] on span "Done" at bounding box center [217, 254] width 15 height 6
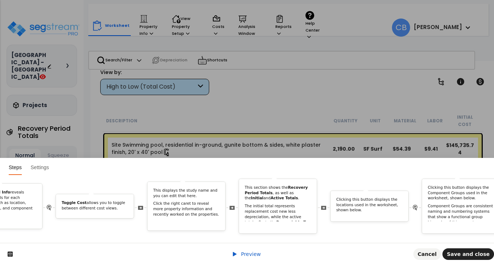
scroll to position [0, 2068]
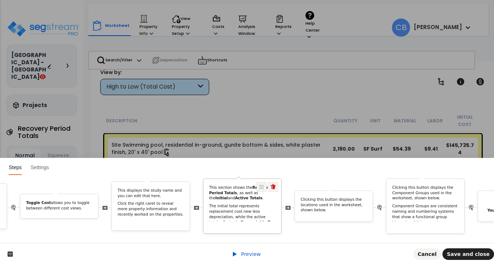
click at [231, 206] on p "The initial total represents replacement cost new less depreciation, while the …" at bounding box center [242, 220] width 66 height 32
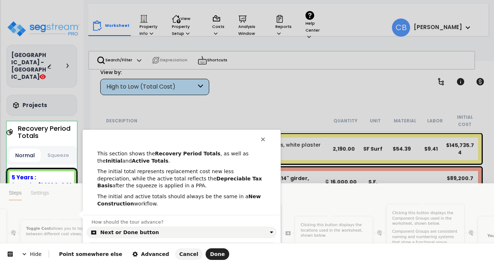
scroll to position [0, 0]
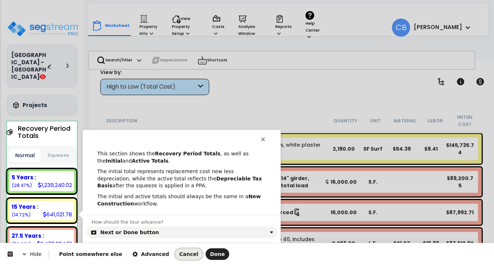
click at [179, 254] on span "Cancel" at bounding box center [188, 254] width 19 height 6
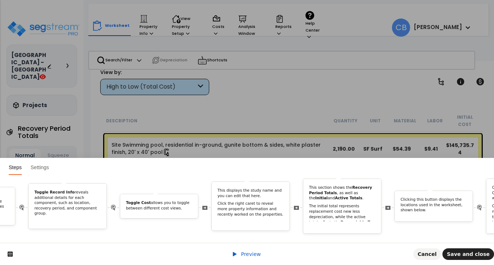
scroll to position [0, 2091]
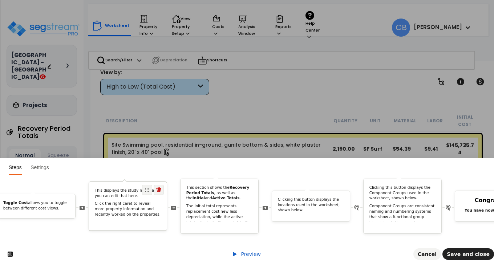
click at [132, 208] on p "Click the right caret to reveal more property information and recently worked o…" at bounding box center [128, 209] width 66 height 16
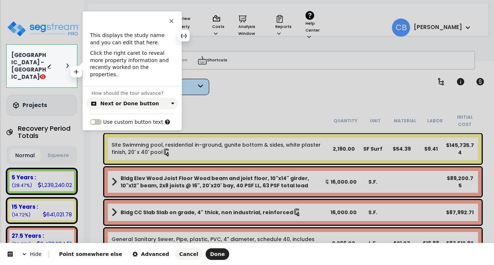
click at [106, 61] on p "Click the right caret to reveal more property information and recently worked o…" at bounding box center [132, 64] width 84 height 28
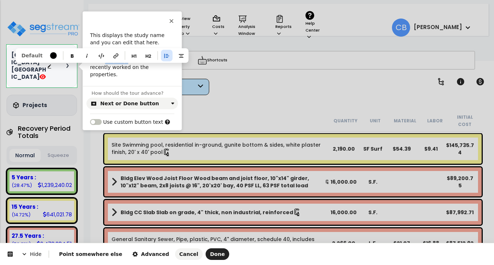
click at [106, 61] on p "Click the right caret to reveal more property information and recently worked o…" at bounding box center [132, 64] width 84 height 28
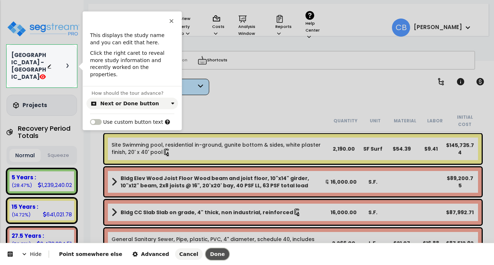
click at [210, 253] on span "Done" at bounding box center [217, 254] width 15 height 6
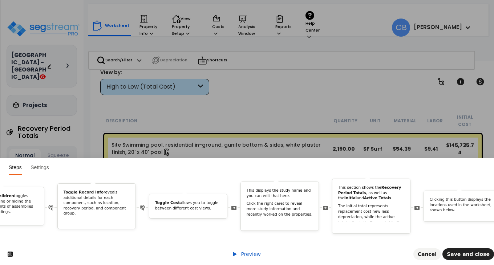
scroll to position [0, 1937]
click at [296, 212] on div "This displays the study name and you can edit that here. Click the right caret …" at bounding box center [282, 204] width 78 height 32
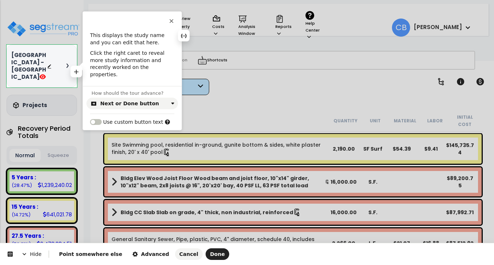
click at [131, 68] on p "Click the right caret to reveal more study information and recently worked on t…" at bounding box center [132, 64] width 84 height 28
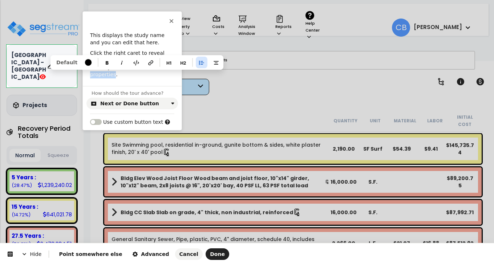
click at [131, 68] on p "Click the right caret to reveal more study information and recently worked on t…" at bounding box center [132, 64] width 84 height 28
click at [136, 71] on div "This displays the study name and you can edit that here. Click the right caret …" at bounding box center [132, 55] width 99 height 47
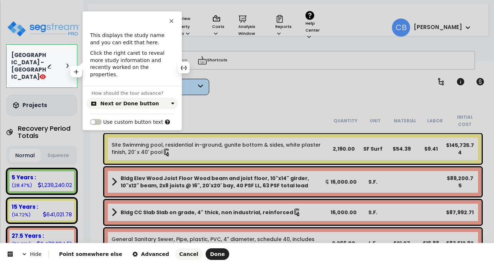
click at [116, 68] on p "Click the right caret to reveal more study information and recently worked on t…" at bounding box center [132, 64] width 84 height 28
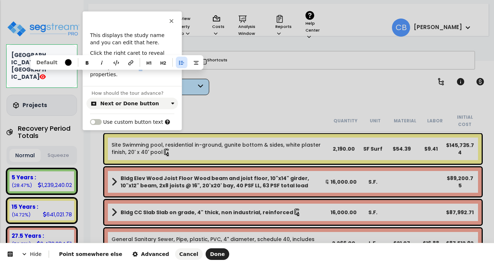
drag, startPoint x: 114, startPoint y: 68, endPoint x: 118, endPoint y: 70, distance: 4.4
click at [118, 70] on p "Click the right caret to reveal more study information and recently worked on t…" at bounding box center [132, 64] width 84 height 28
click at [126, 74] on div "This displays the study name and you can edit that here. Click the right caret …" at bounding box center [132, 59] width 99 height 54
click at [127, 33] on p "This displays the study name and you can edit that here." at bounding box center [132, 39] width 84 height 14
drag, startPoint x: 115, startPoint y: 67, endPoint x: 146, endPoint y: 67, distance: 31.2
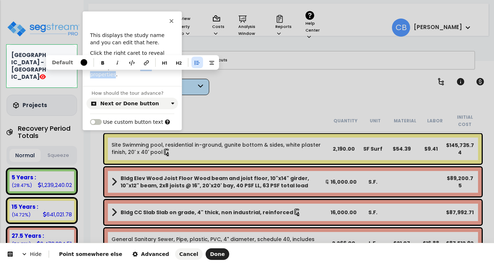
click at [146, 67] on p "Click the right caret to reveal more study information and recently worked on t…" at bounding box center [132, 64] width 84 height 28
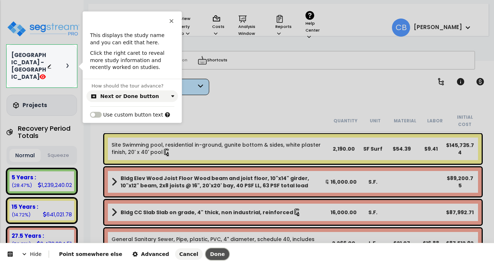
click at [210, 257] on span "Done" at bounding box center [217, 254] width 15 height 6
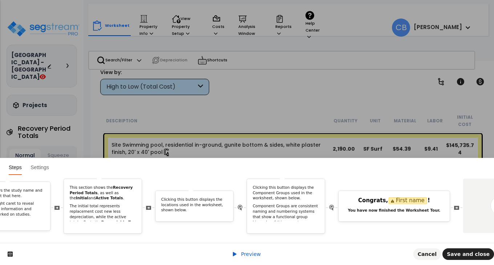
scroll to position [0, 2260]
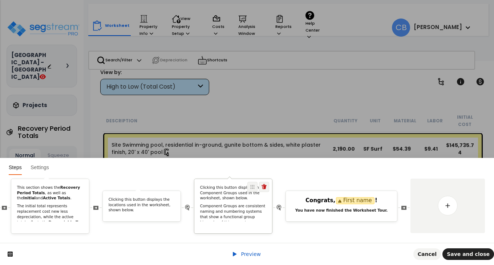
click at [226, 204] on p "Component Groups are consistent naming and numbering systems that show a functi…" at bounding box center [233, 214] width 66 height 21
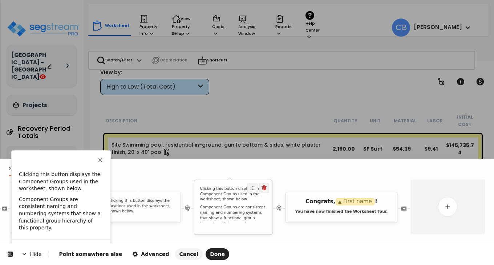
scroll to position [0, 0]
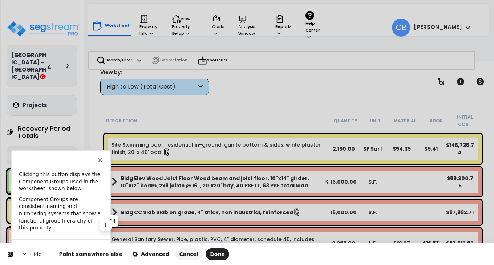
click at [67, 221] on p "Component Groups are consistent naming and numbering systems that show a functi…" at bounding box center [61, 214] width 84 height 36
click at [205, 249] on button "Done" at bounding box center [217, 254] width 24 height 12
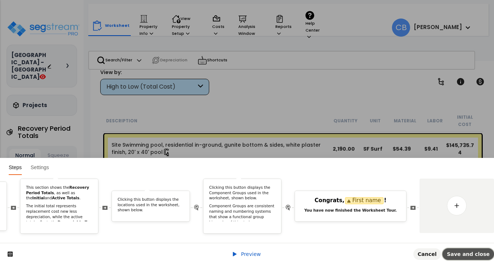
click at [468, 253] on span "Save and close" at bounding box center [467, 254] width 43 height 6
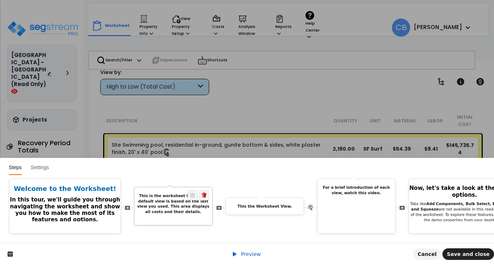
click at [176, 202] on b "This is the worksheet body. The default view is based on the last view you used…" at bounding box center [173, 203] width 72 height 20
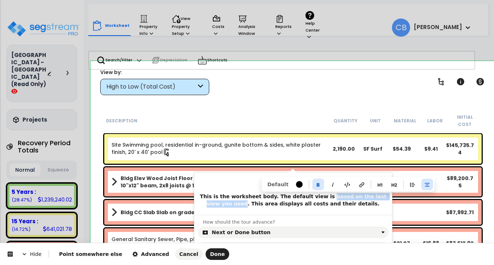
drag, startPoint x: 309, startPoint y: 196, endPoint x: 384, endPoint y: 196, distance: 74.8
click at [384, 196] on b "This is the worksheet body. The default view is based on the last view you used…" at bounding box center [294, 199] width 188 height 13
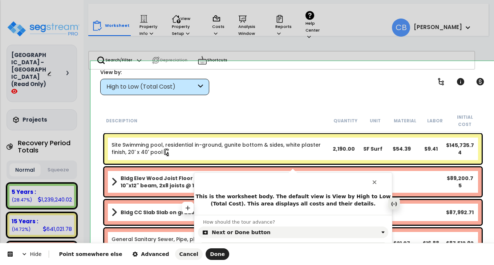
scroll to position [32, 0]
click at [210, 254] on span "Done" at bounding box center [217, 254] width 15 height 6
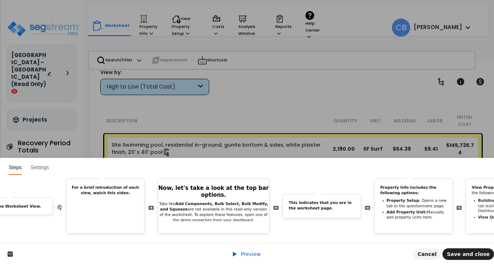
scroll to position [0, 260]
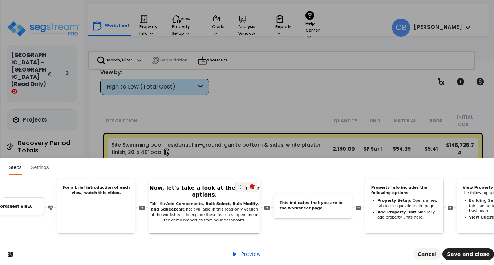
click at [194, 218] on div "Now, let's take a look at the top bar options. Tabs like Add Components, Bulk S…" at bounding box center [204, 206] width 111 height 54
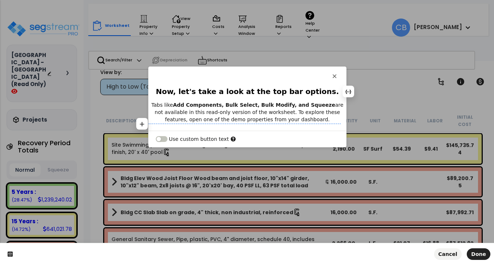
click at [236, 119] on p "Tabs like Add Components, Bulk Select, Bulk Modify, and Squeeze are not availab…" at bounding box center [246, 112] width 197 height 22
click at [472, 251] on button "Done" at bounding box center [478, 254] width 24 height 12
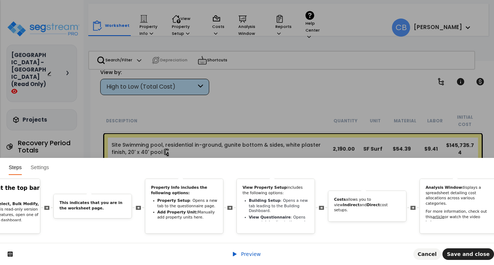
scroll to position [0, 482]
click at [168, 221] on div "Property Info includes the following options: Property Setup : Opens a new tab …" at bounding box center [182, 206] width 78 height 54
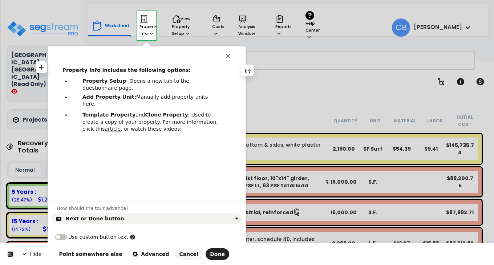
click at [73, 70] on b "Property Info includes the following options:" at bounding box center [126, 70] width 128 height 6
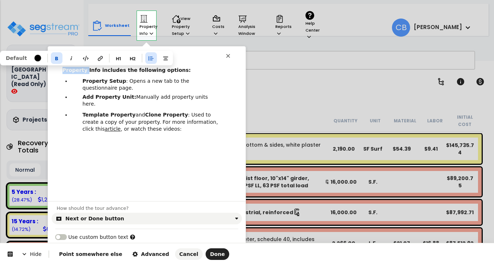
click at [73, 70] on b "Property Info includes the following options:" at bounding box center [126, 70] width 128 height 6
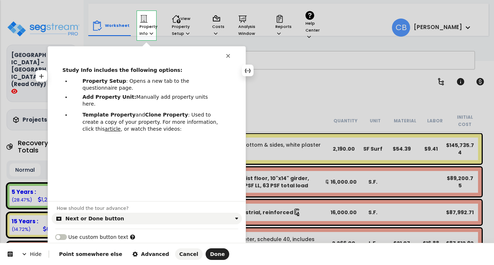
click at [68, 72] on b "Study Info includes the following options:" at bounding box center [122, 70] width 120 height 6
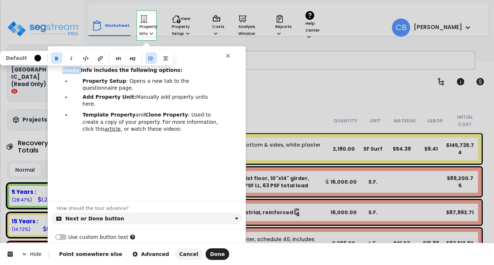
copy b "Study"
click at [91, 81] on b "Property Setup" at bounding box center [104, 81] width 44 height 6
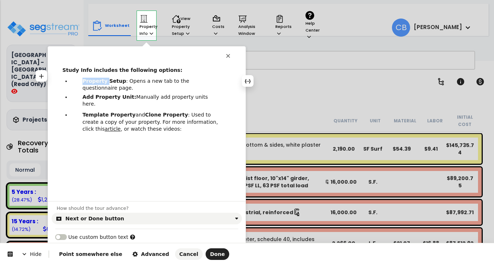
click at [91, 81] on b "Property Setup" at bounding box center [104, 81] width 44 height 6
click at [104, 94] on b "Add Property Unit:" at bounding box center [109, 97] width 54 height 6
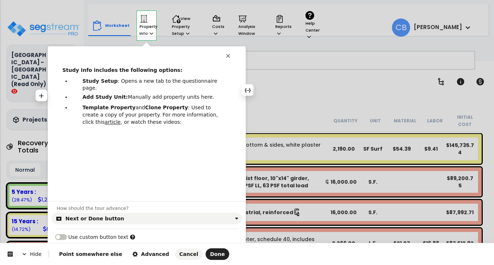
click at [164, 94] on p "Add Study Unit: Manually add property units here." at bounding box center [150, 97] width 137 height 7
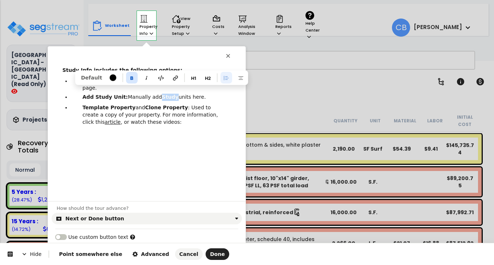
drag, startPoint x: 153, startPoint y: 90, endPoint x: 167, endPoint y: 93, distance: 14.0
click at [167, 94] on b "Study" at bounding box center [170, 97] width 17 height 6
click at [156, 105] on b "Clone Property" at bounding box center [166, 108] width 43 height 6
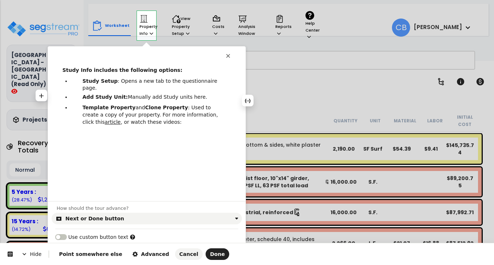
click at [117, 105] on b "Template Property" at bounding box center [108, 108] width 53 height 6
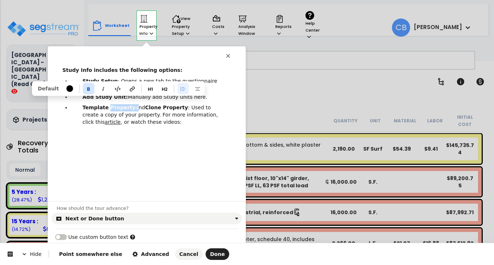
click at [117, 105] on b "Template Property" at bounding box center [108, 108] width 53 height 6
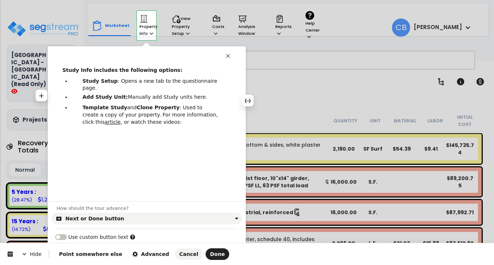
click at [155, 105] on b "Clone Property" at bounding box center [157, 108] width 43 height 6
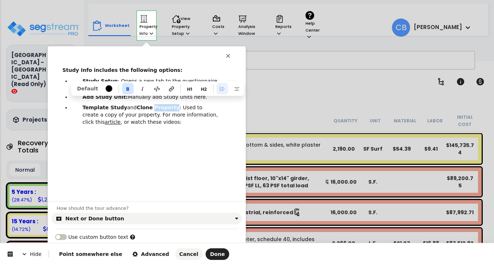
click at [155, 105] on b "Clone Property" at bounding box center [157, 108] width 43 height 6
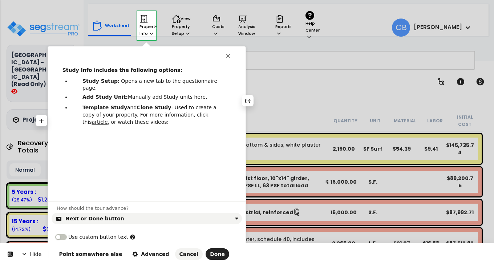
click at [106, 109] on p "Template Study and Clone Study : Used to create a copy of your property. For mo…" at bounding box center [150, 114] width 137 height 21
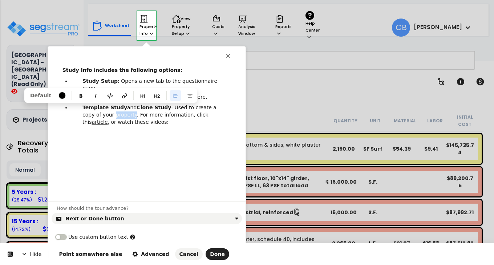
click at [106, 109] on p "Template Study and Clone Study : Used to create a copy of your property. For mo…" at bounding box center [150, 114] width 137 height 21
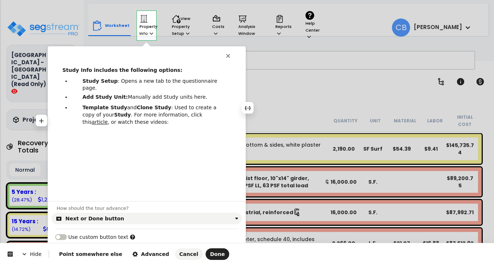
click at [114, 112] on b "Study" at bounding box center [122, 115] width 17 height 6
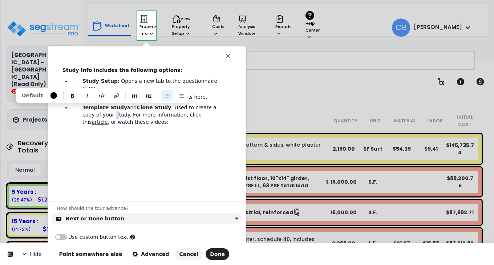
click at [100, 108] on p "Template Study and Clone Study : Used to create a copy of your Study. For more …" at bounding box center [150, 114] width 137 height 21
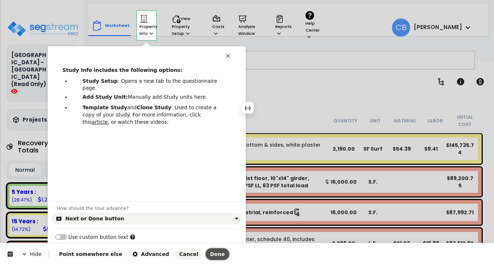
click at [210, 252] on span "Done" at bounding box center [217, 254] width 15 height 6
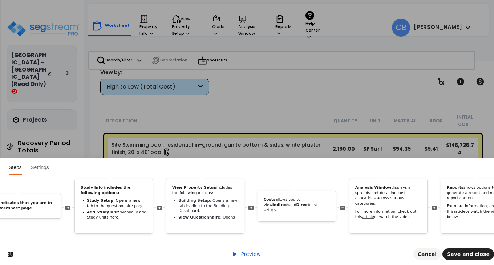
scroll to position [0, 554]
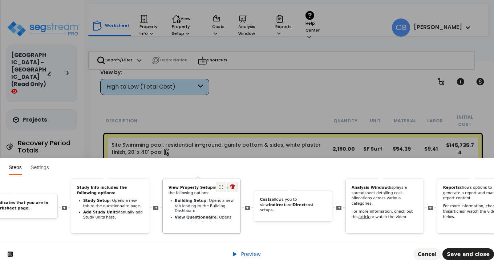
click at [175, 203] on ul "Building Setup : Opens a new tab leading to the Building Dashboard. View Questi…" at bounding box center [201, 216] width 66 height 37
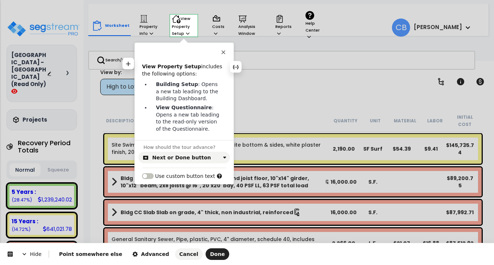
click at [169, 64] on b "View Property Setup" at bounding box center [171, 67] width 59 height 6
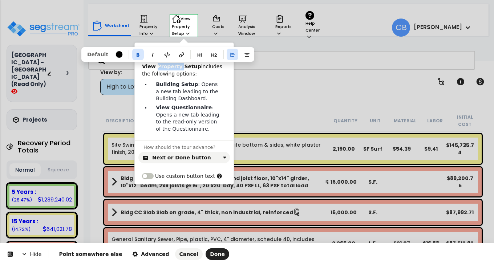
click at [169, 64] on b "View Property Setup" at bounding box center [171, 67] width 59 height 6
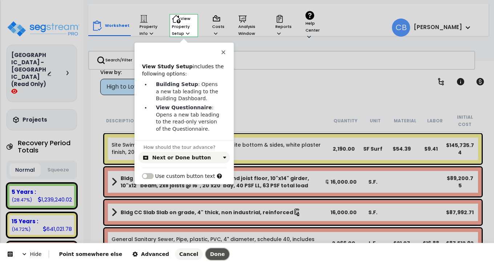
click at [210, 254] on span "Done" at bounding box center [217, 254] width 15 height 6
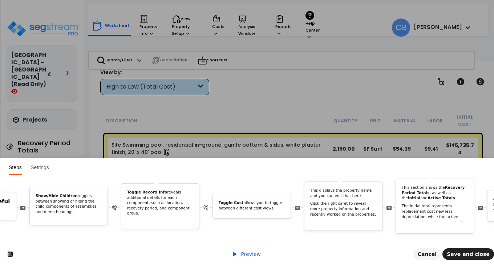
scroll to position [0, 1511]
click at [336, 204] on p "Click the right caret to reveal more property information and recently worked o…" at bounding box center [341, 209] width 66 height 16
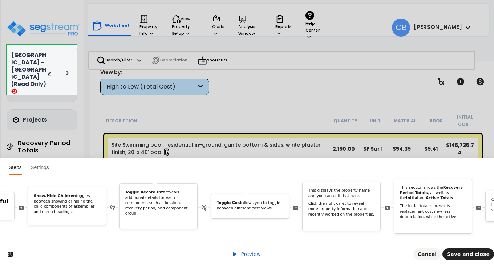
scroll to position [0, 0]
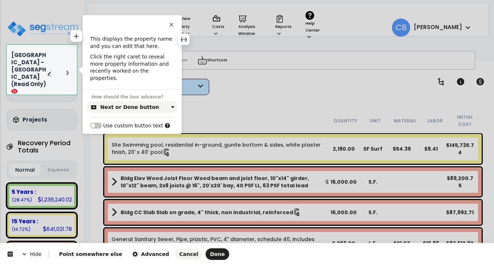
click at [137, 40] on p "This displays the property name and you can edit that here." at bounding box center [132, 43] width 84 height 14
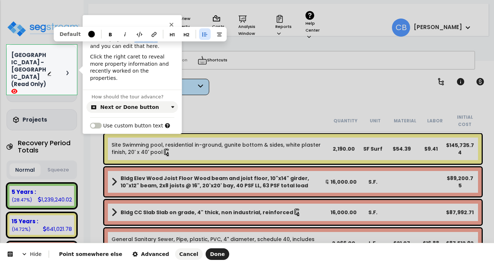
click at [137, 40] on p "This displays the property name and you can edit that here." at bounding box center [132, 43] width 84 height 14
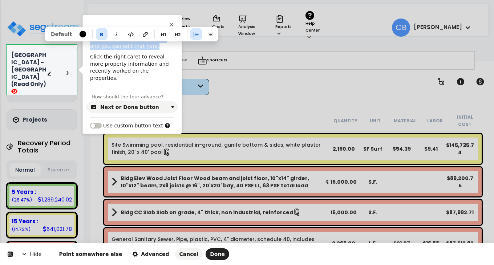
click at [135, 41] on b "Study" at bounding box center [140, 39] width 17 height 6
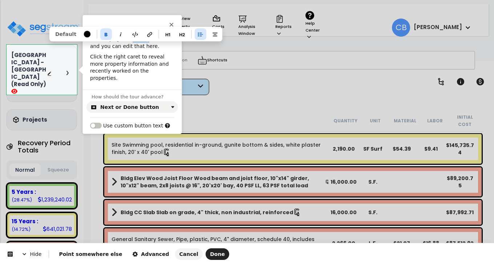
drag, startPoint x: 142, startPoint y: 40, endPoint x: 127, endPoint y: 40, distance: 14.9
click at [127, 40] on p "This displays the Study name and you can edit that here." at bounding box center [132, 43] width 84 height 14
click at [128, 40] on p "This displays the Study name and you can edit that here." at bounding box center [132, 43] width 84 height 14
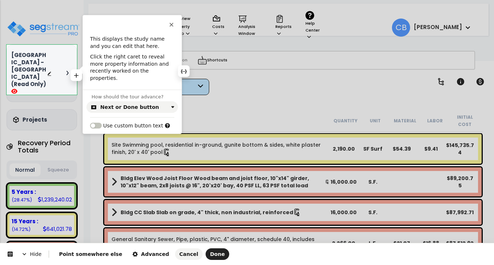
click at [133, 72] on p "Click the right caret to reveal more property information and recently worked o…" at bounding box center [132, 67] width 84 height 28
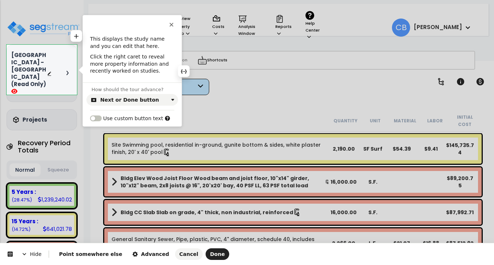
click at [133, 39] on p "This displays the study name and you can edit that here." at bounding box center [132, 43] width 84 height 14
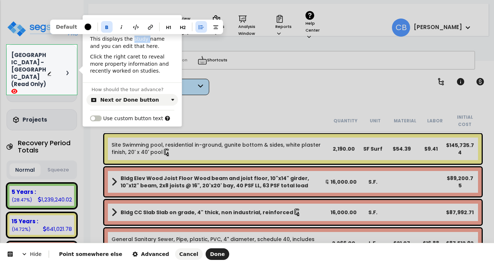
copy p "study"
click at [101, 64] on p "Click the right caret to reveal more property information and recently worked o…" at bounding box center [132, 63] width 84 height 21
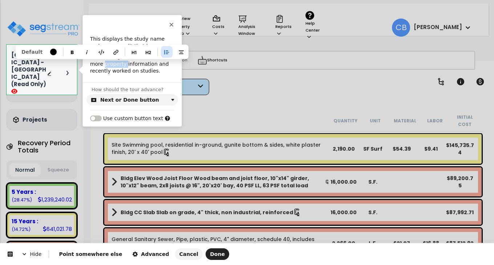
click at [101, 64] on p "Click the right caret to reveal more property information and recently worked o…" at bounding box center [132, 63] width 84 height 21
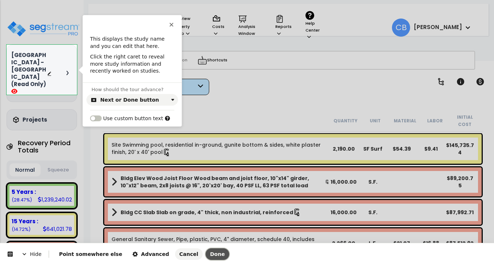
click at [210, 251] on span "Done" at bounding box center [217, 254] width 15 height 6
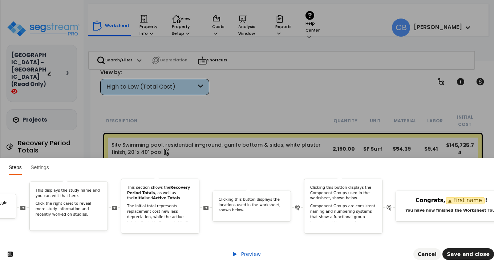
scroll to position [0, 1807]
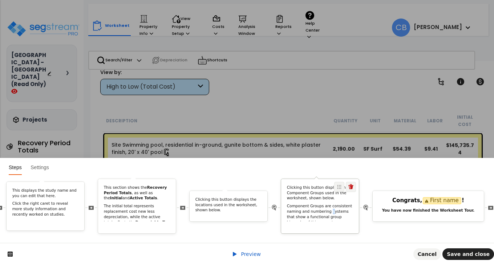
click at [328, 204] on p "Component Groups are consistent naming and numbering systems that show a functi…" at bounding box center [320, 214] width 66 height 21
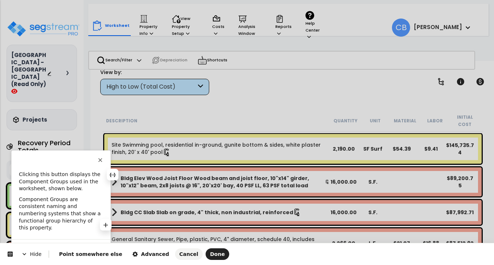
click at [69, 219] on p "Component Groups are consistent naming and numbering systems that show a functi…" at bounding box center [61, 214] width 84 height 36
click at [210, 253] on span "Done" at bounding box center [217, 254] width 15 height 6
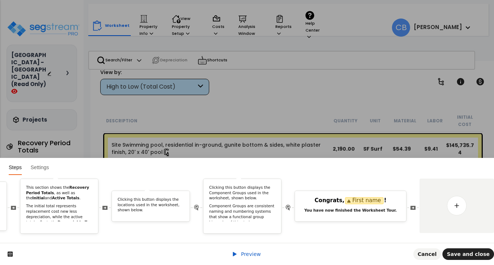
scroll to position [0, 0]
click at [476, 256] on span "Save and close" at bounding box center [467, 254] width 43 height 6
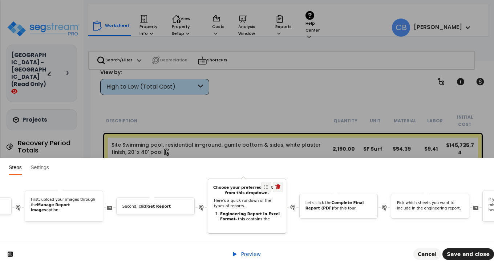
scroll to position [0, 213]
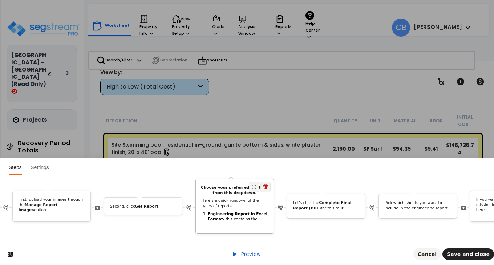
click at [236, 200] on p "Here's a quick rundown of the types of reports." at bounding box center [234, 203] width 66 height 11
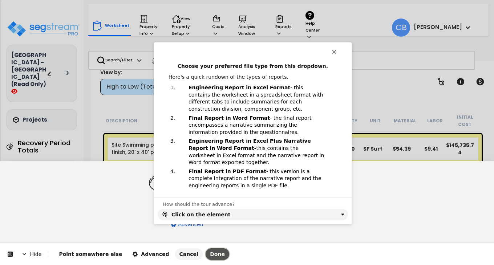
click at [210, 257] on span "Done" at bounding box center [217, 254] width 15 height 6
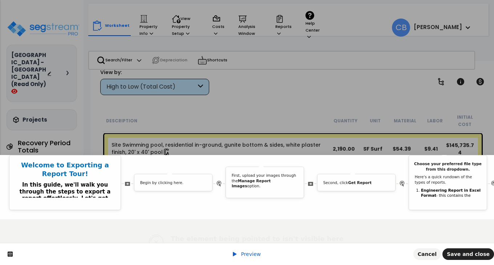
scroll to position [0, 0]
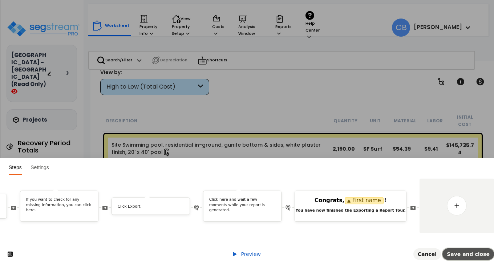
click at [469, 255] on span "Save and close" at bounding box center [467, 254] width 43 height 6
